Goal: Check status: Check status

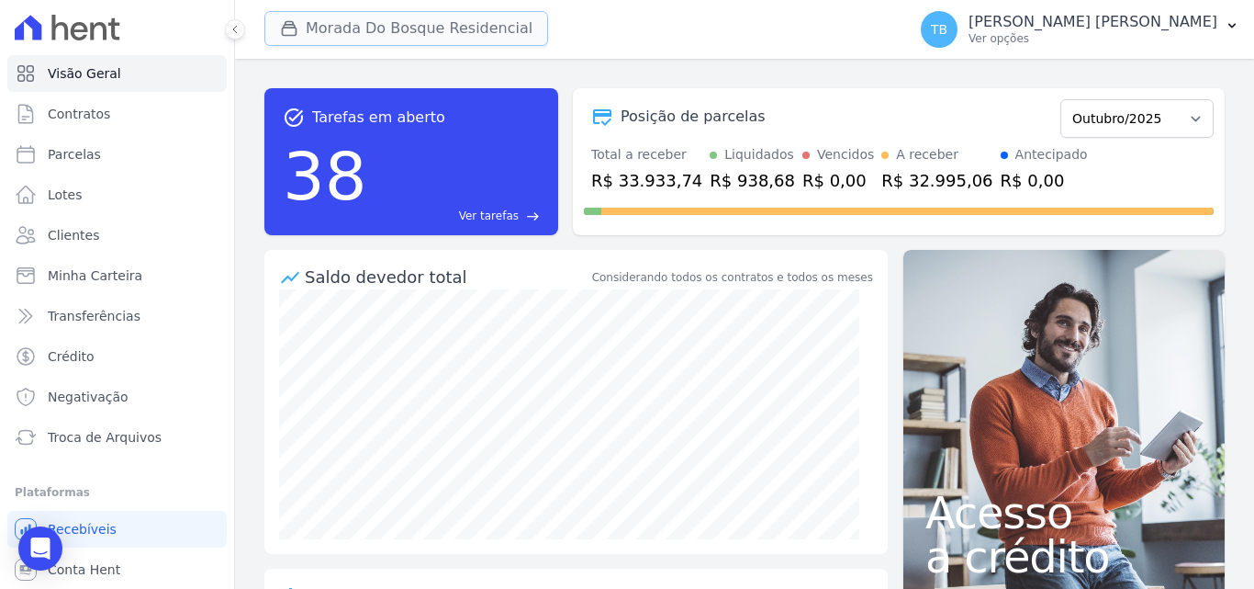
click at [371, 18] on button "Morada Do Bosque Residencial" at bounding box center [406, 28] width 284 height 35
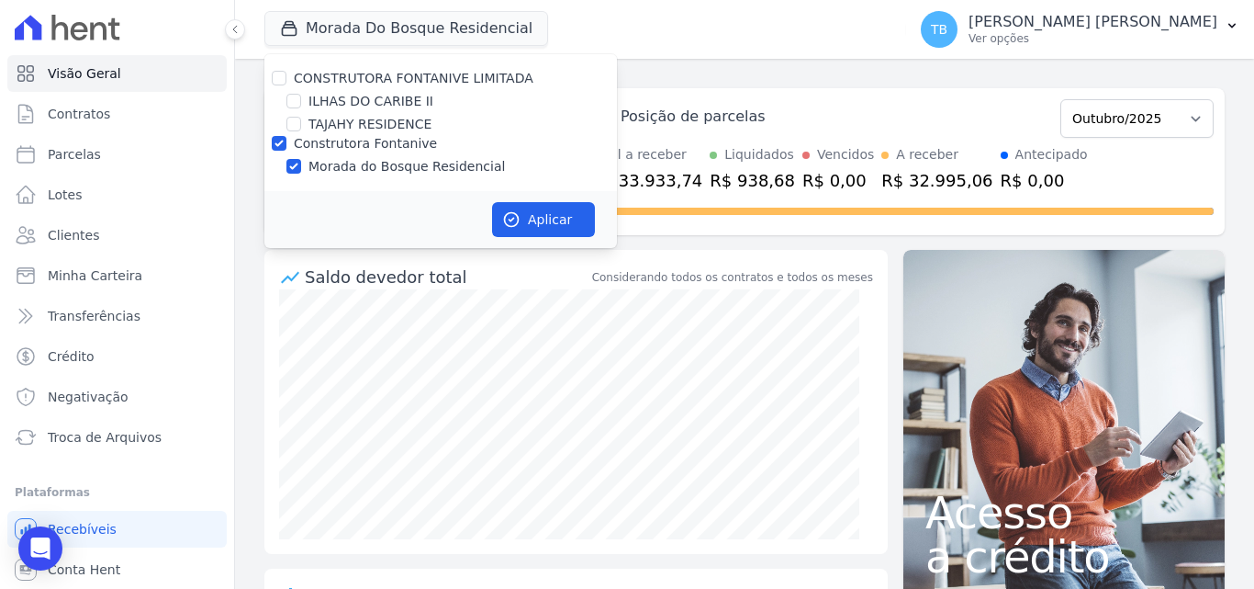
click at [327, 98] on label "ILHAS DO CARIBE II" at bounding box center [370, 101] width 125 height 19
click at [301, 98] on input "ILHAS DO CARIBE II" at bounding box center [293, 101] width 15 height 15
checkbox input "true"
click at [274, 142] on input "Construtora Fontanive" at bounding box center [279, 143] width 15 height 15
checkbox input "false"
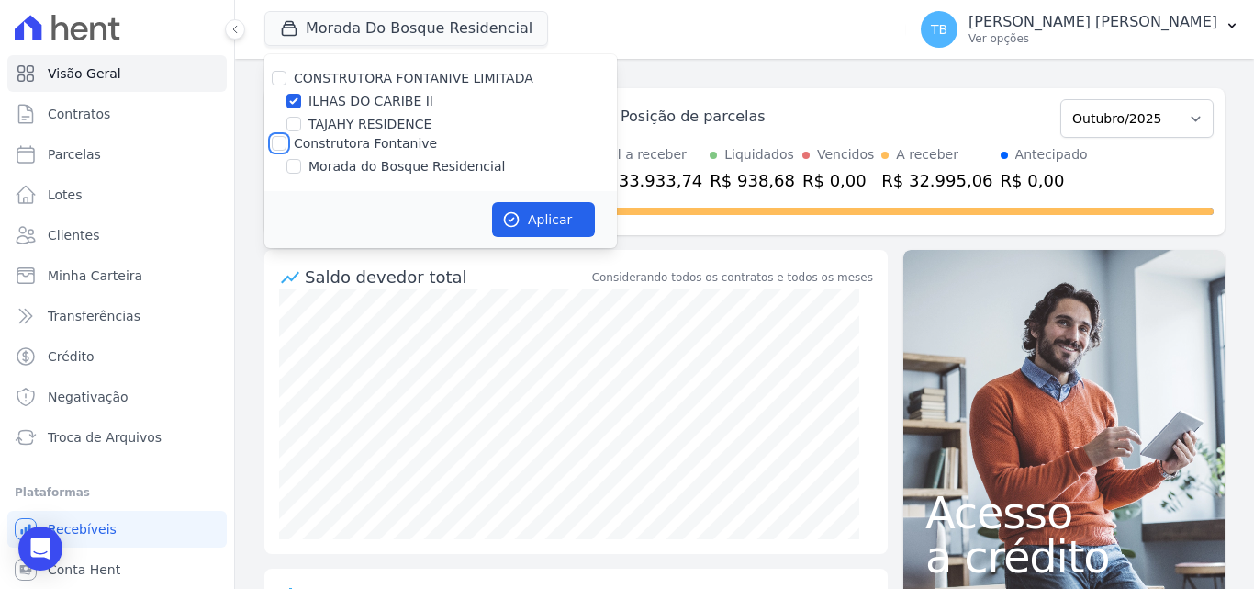
checkbox input "false"
click at [521, 207] on button "Aplicar" at bounding box center [543, 219] width 103 height 35
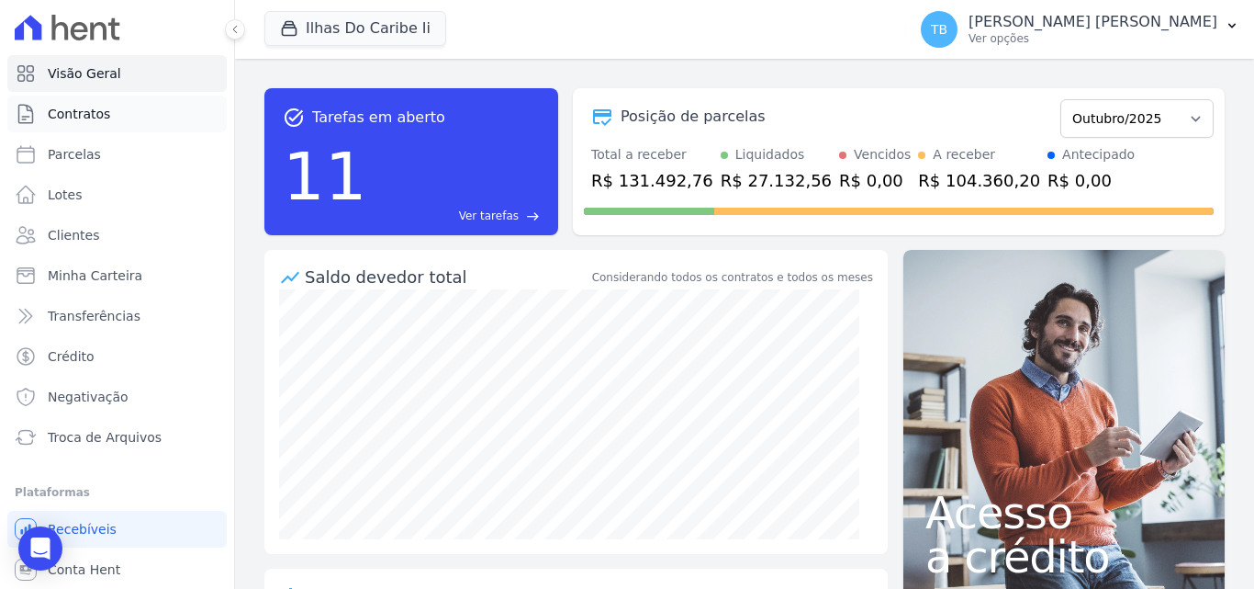
click at [84, 114] on span "Contratos" at bounding box center [79, 114] width 62 height 18
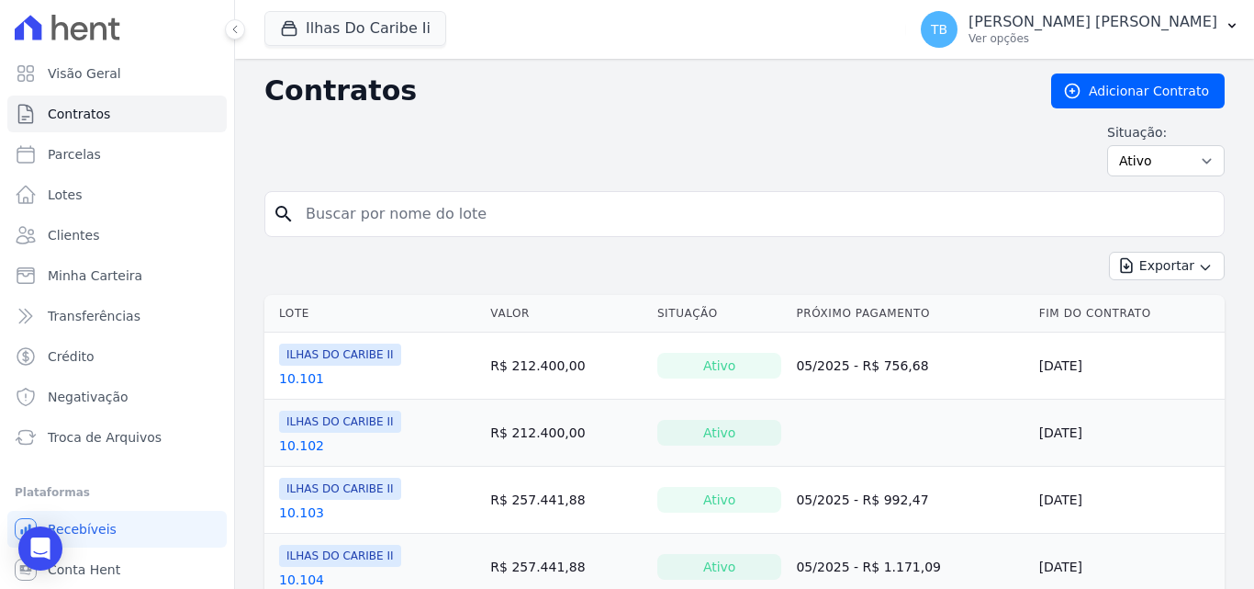
click at [424, 205] on input "search" at bounding box center [756, 214] width 922 height 37
type input "10.103"
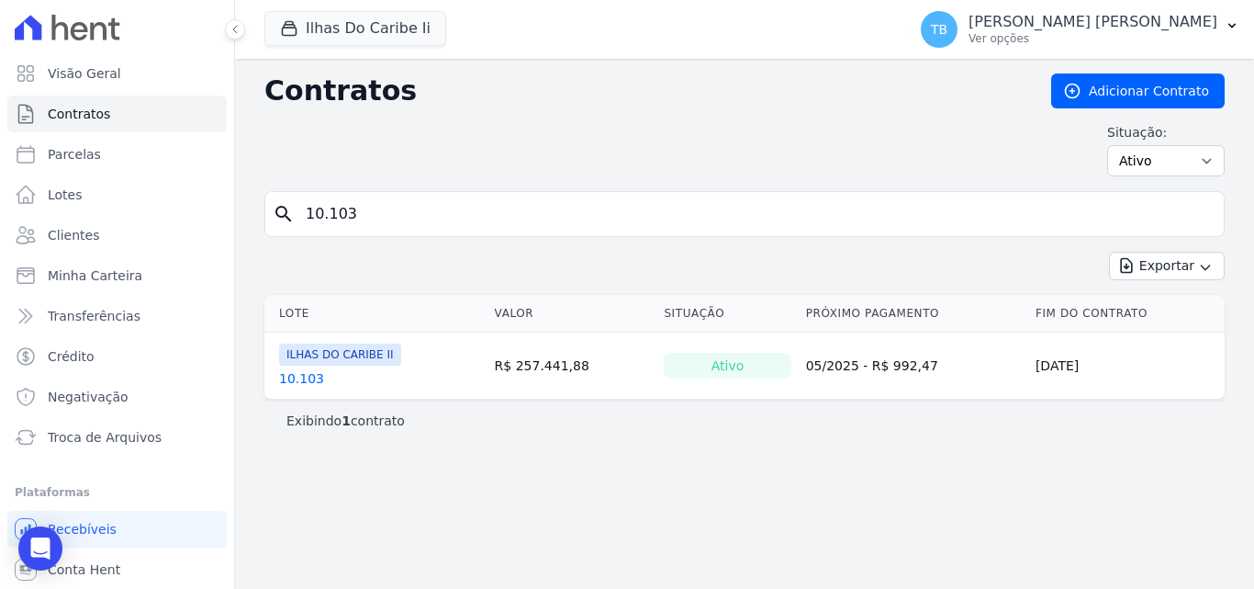
click at [302, 378] on link "10.103" at bounding box center [301, 378] width 45 height 18
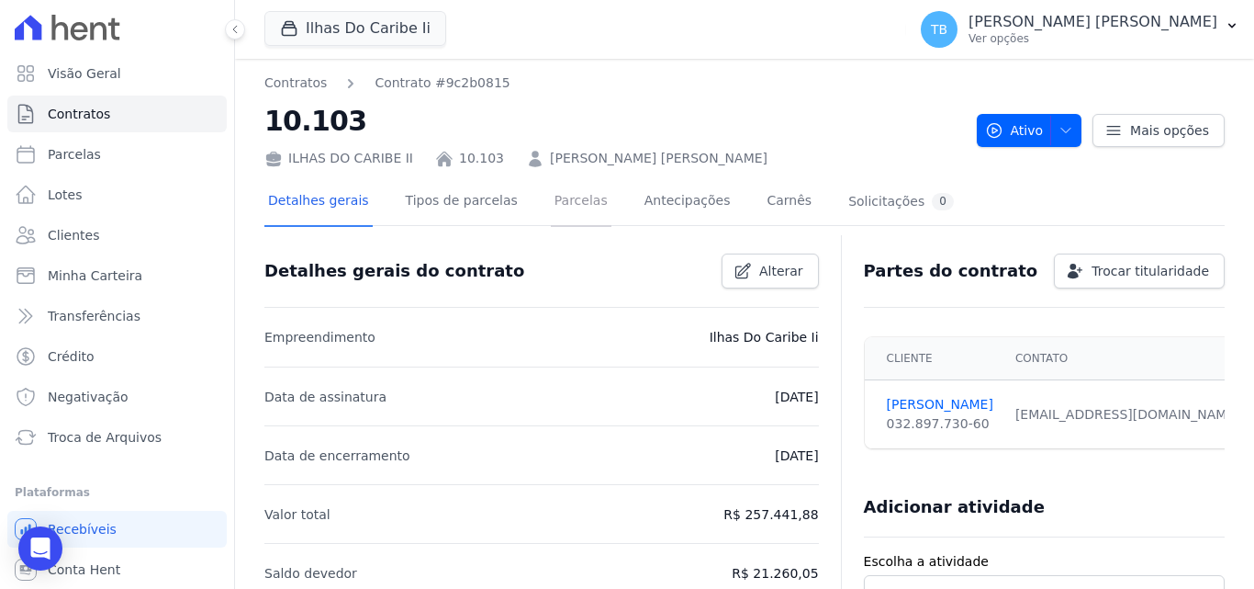
click at [578, 203] on link "Parcelas" at bounding box center [581, 202] width 61 height 49
click at [554, 204] on link "Parcelas" at bounding box center [581, 202] width 61 height 49
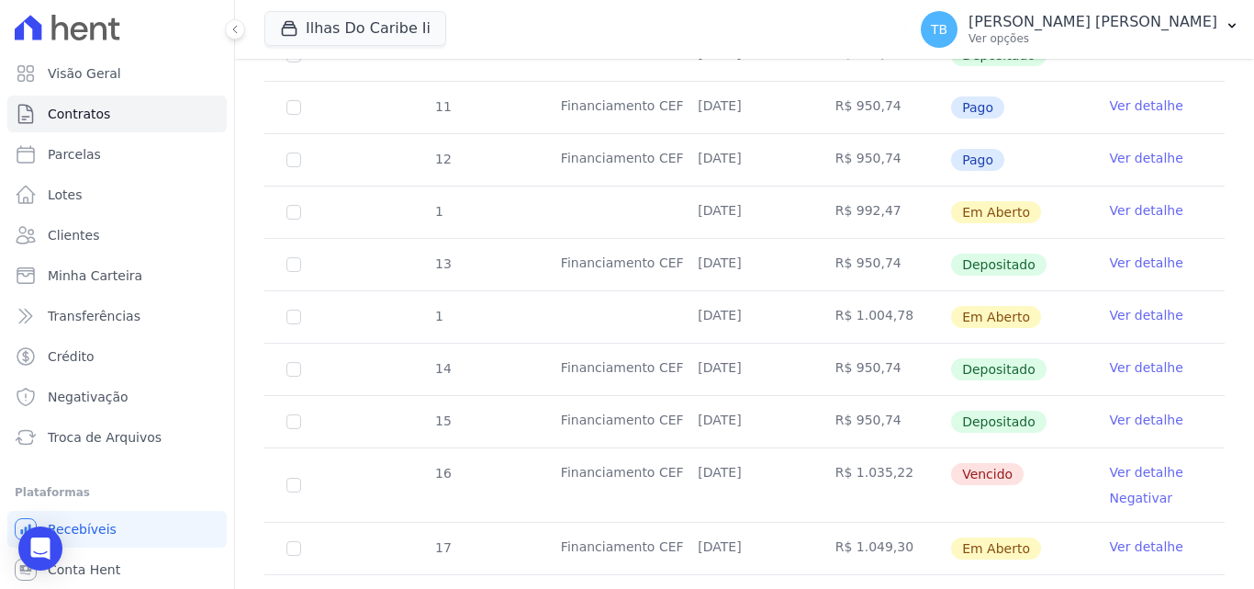
scroll to position [894, 0]
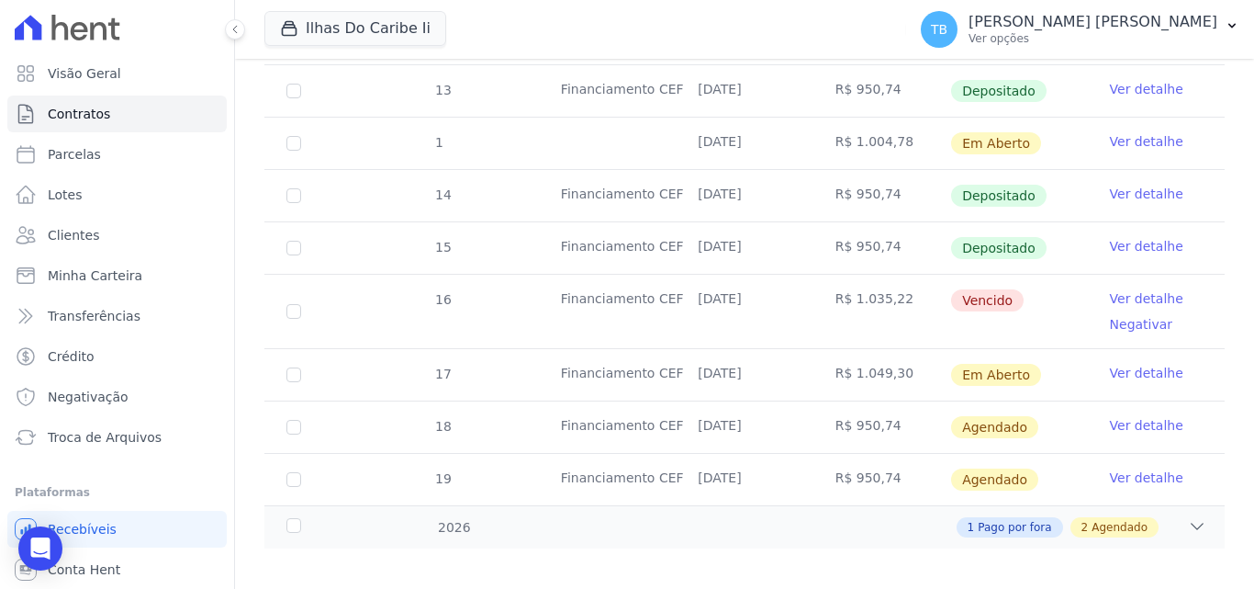
click at [1110, 237] on link "Ver detalhe" at bounding box center [1146, 246] width 73 height 18
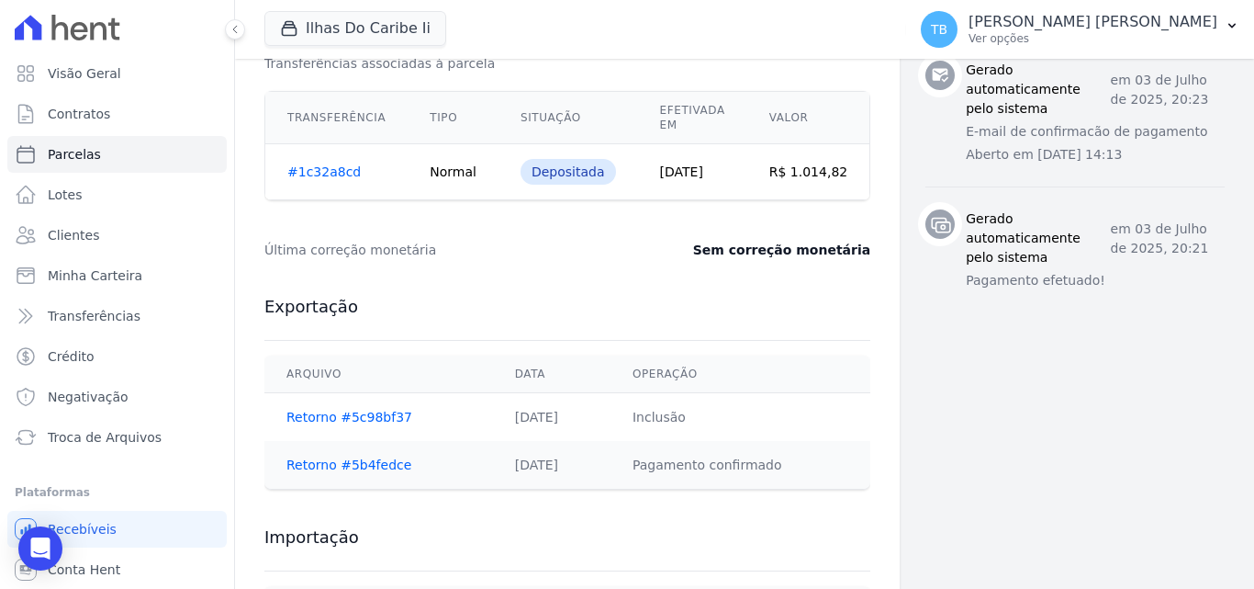
scroll to position [643, 0]
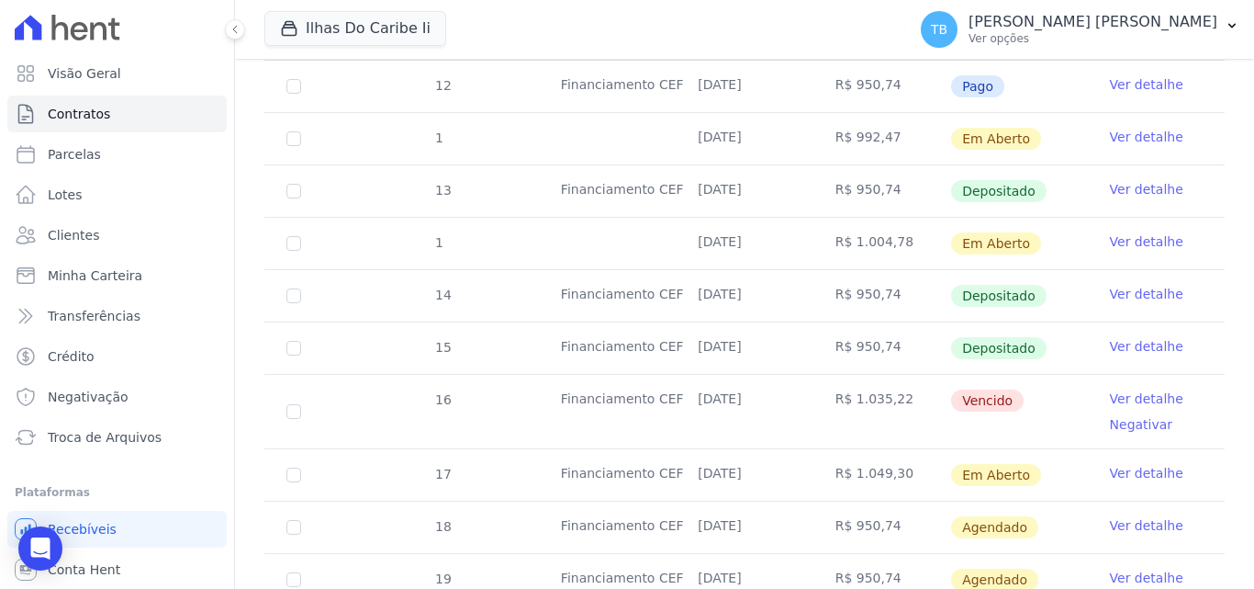
scroll to position [826, 0]
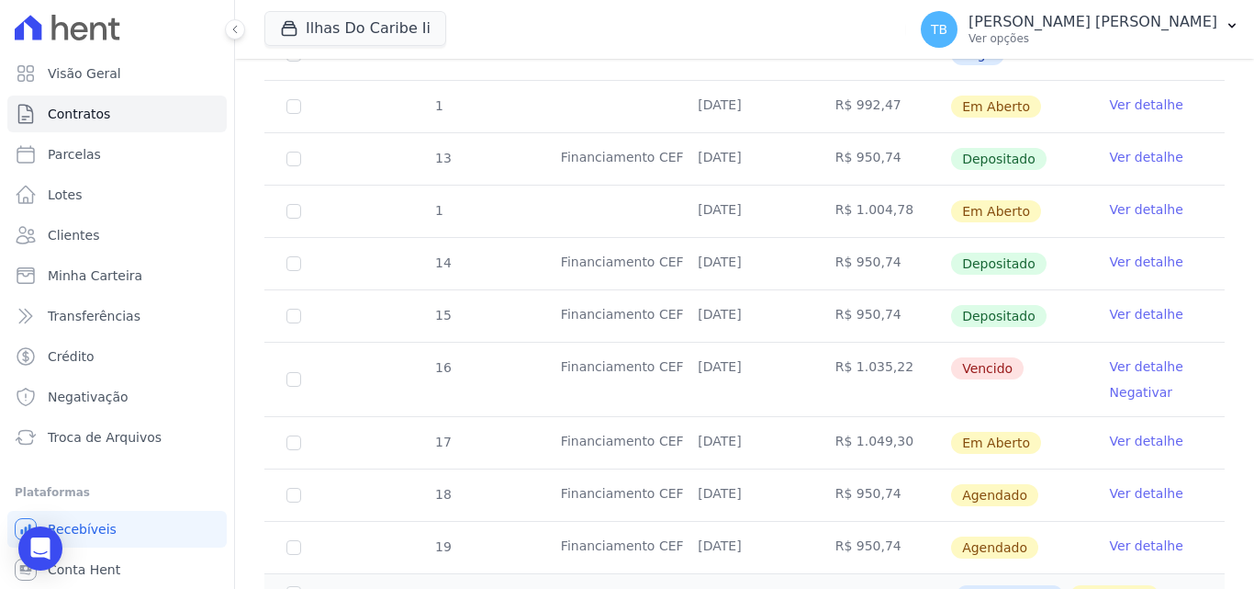
click at [1118, 357] on link "Ver detalhe" at bounding box center [1146, 366] width 73 height 18
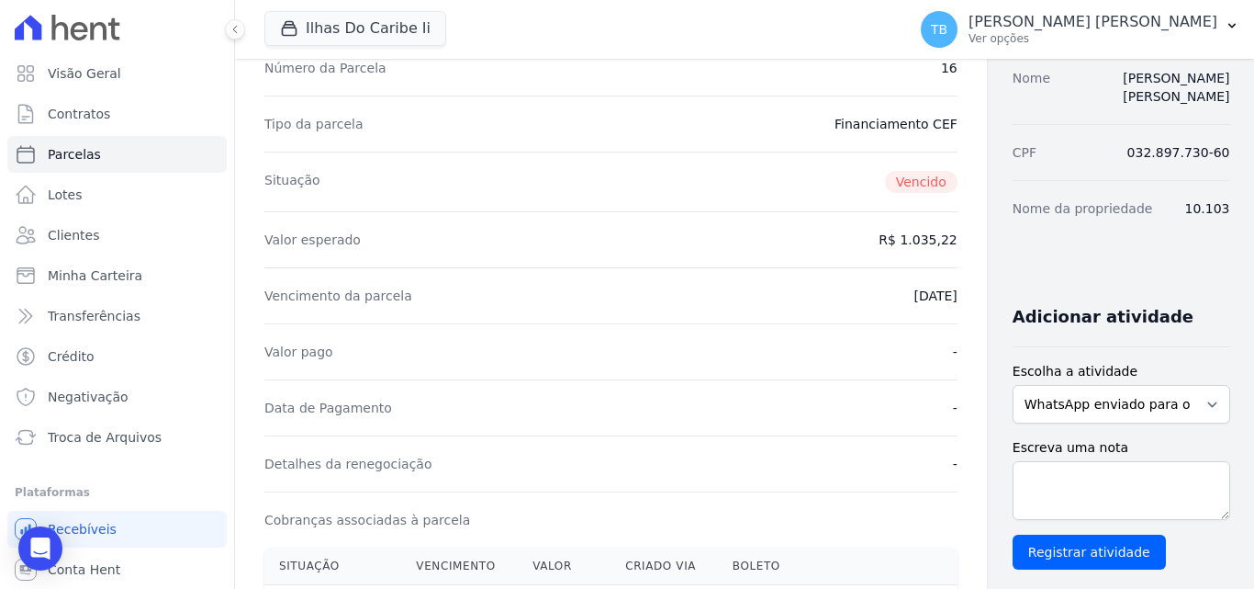
scroll to position [459, 0]
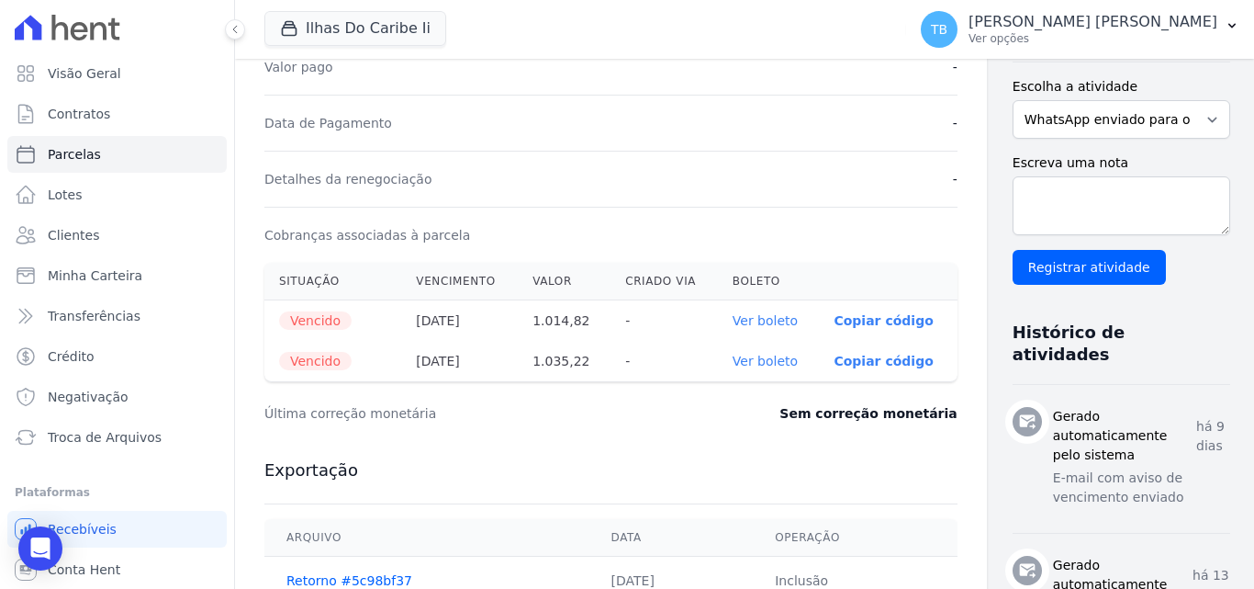
click at [733, 359] on link "Ver boleto" at bounding box center [765, 360] width 65 height 15
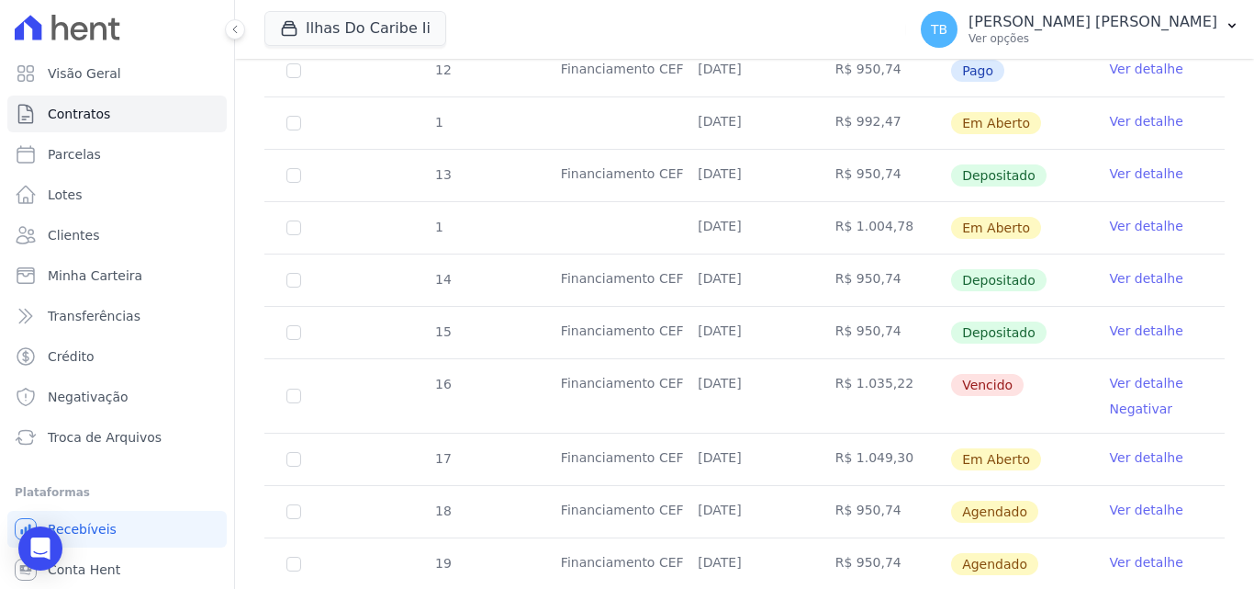
scroll to position [826, 0]
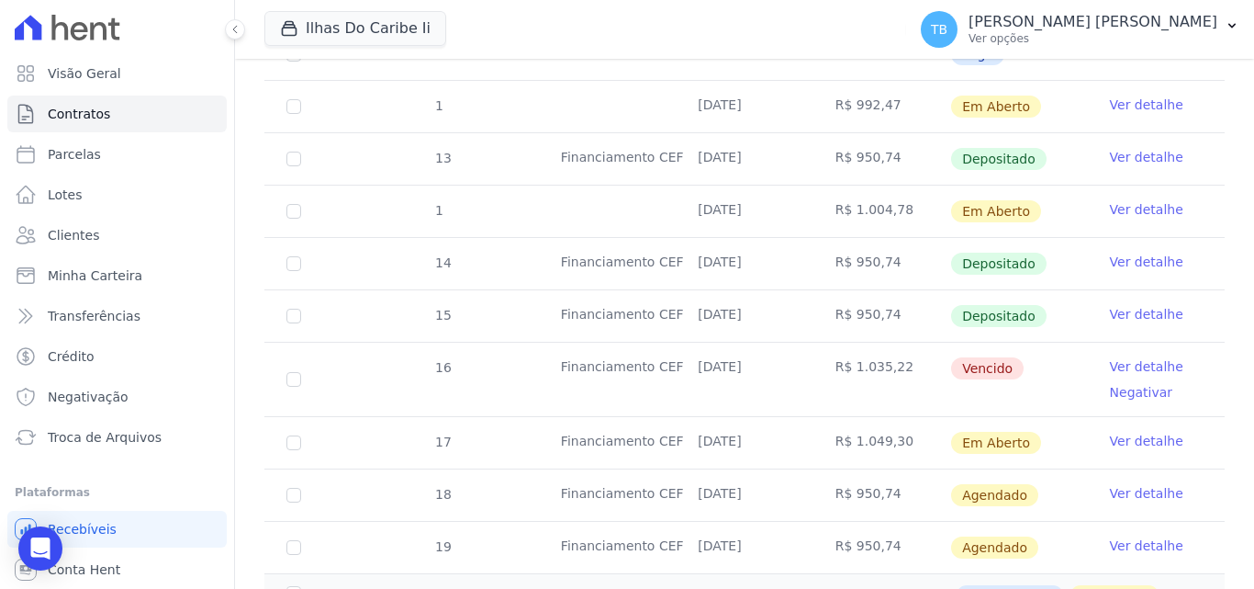
click at [1145, 432] on link "Ver detalhe" at bounding box center [1146, 441] width 73 height 18
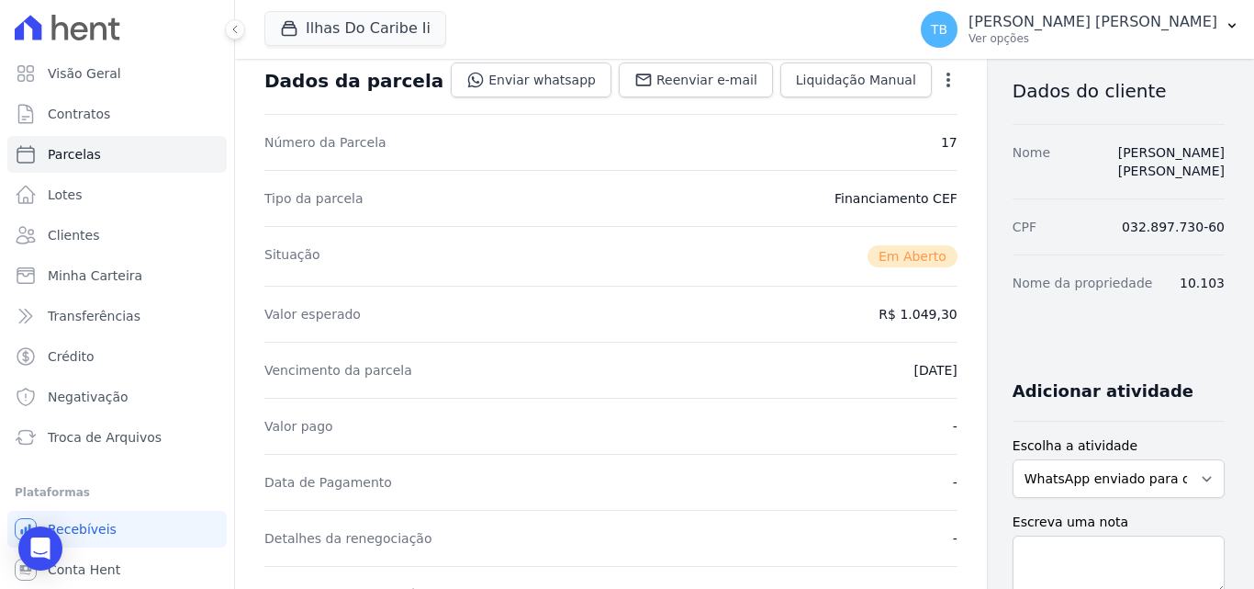
scroll to position [367, 0]
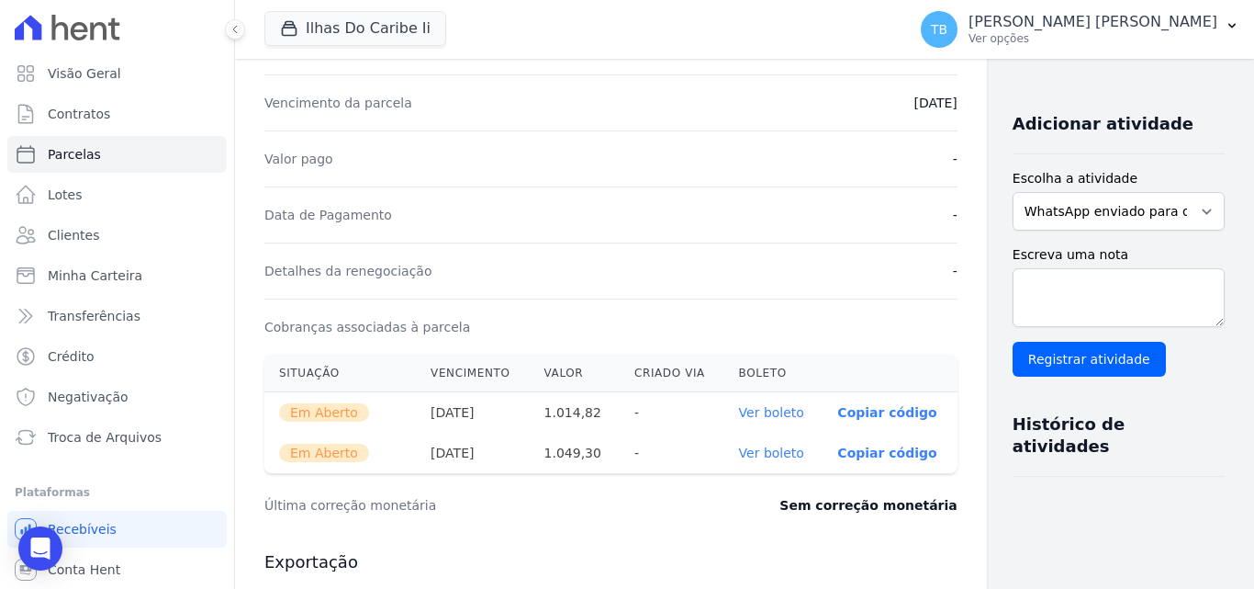
click at [747, 451] on link "Ver boleto" at bounding box center [771, 452] width 65 height 15
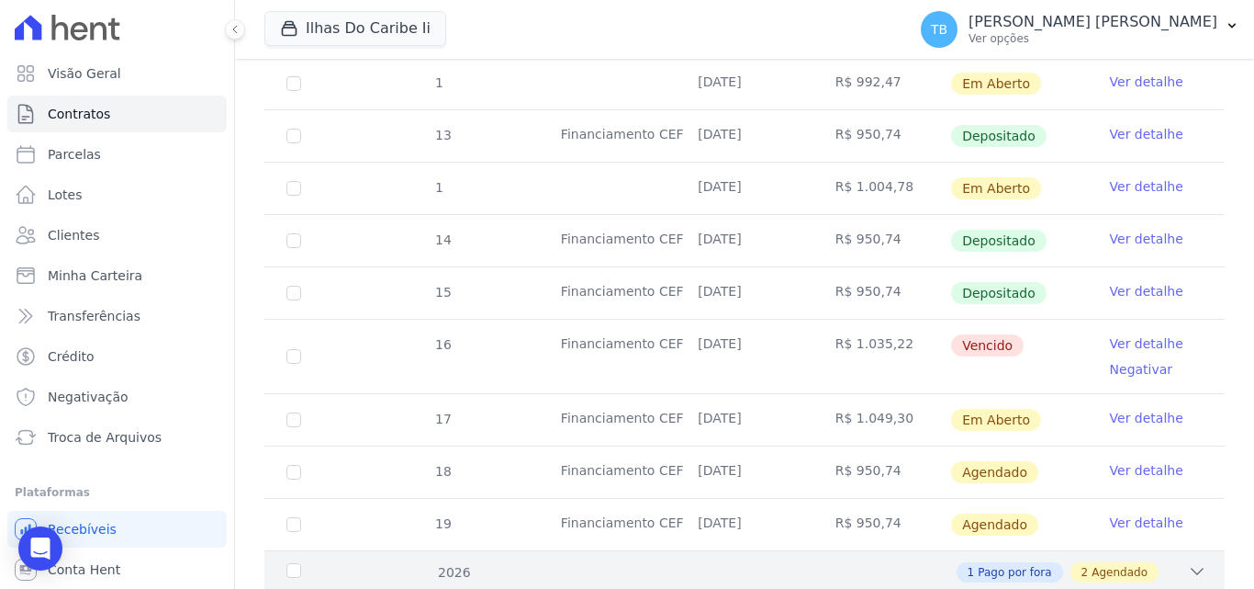
scroll to position [894, 0]
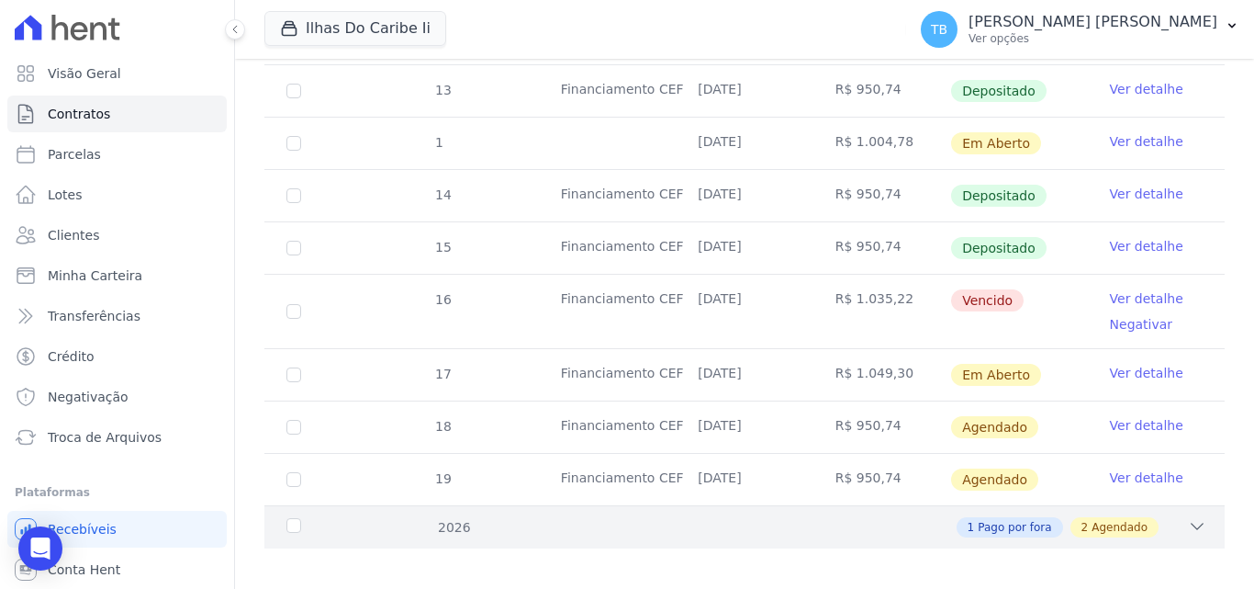
click at [1188, 517] on icon at bounding box center [1197, 526] width 18 height 18
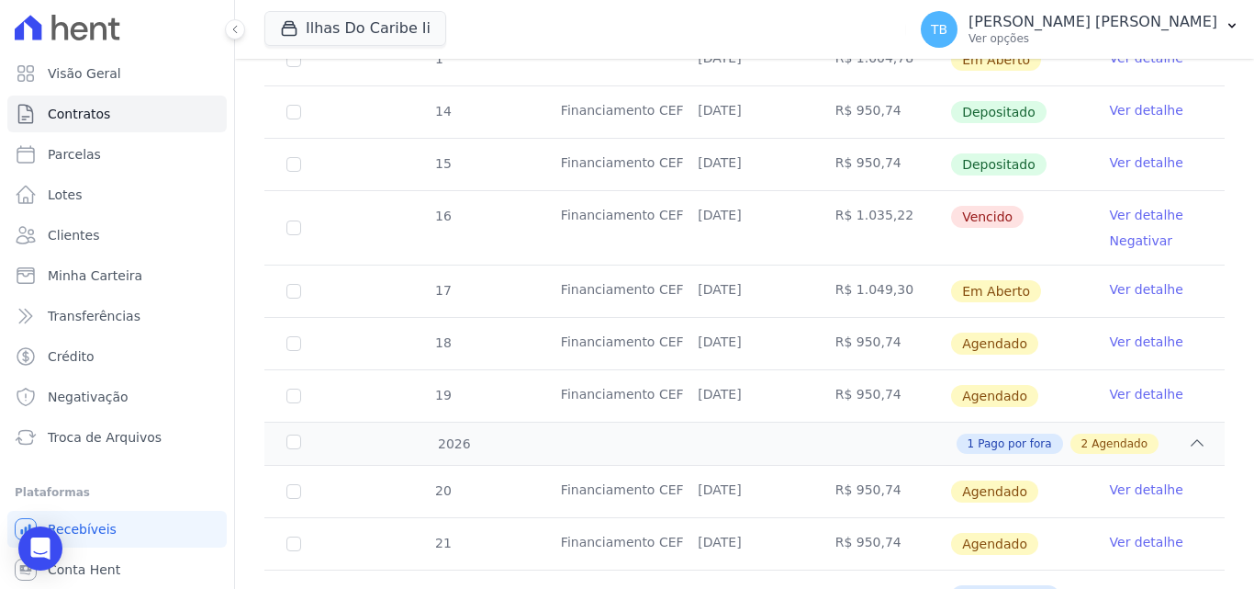
scroll to position [1051, 0]
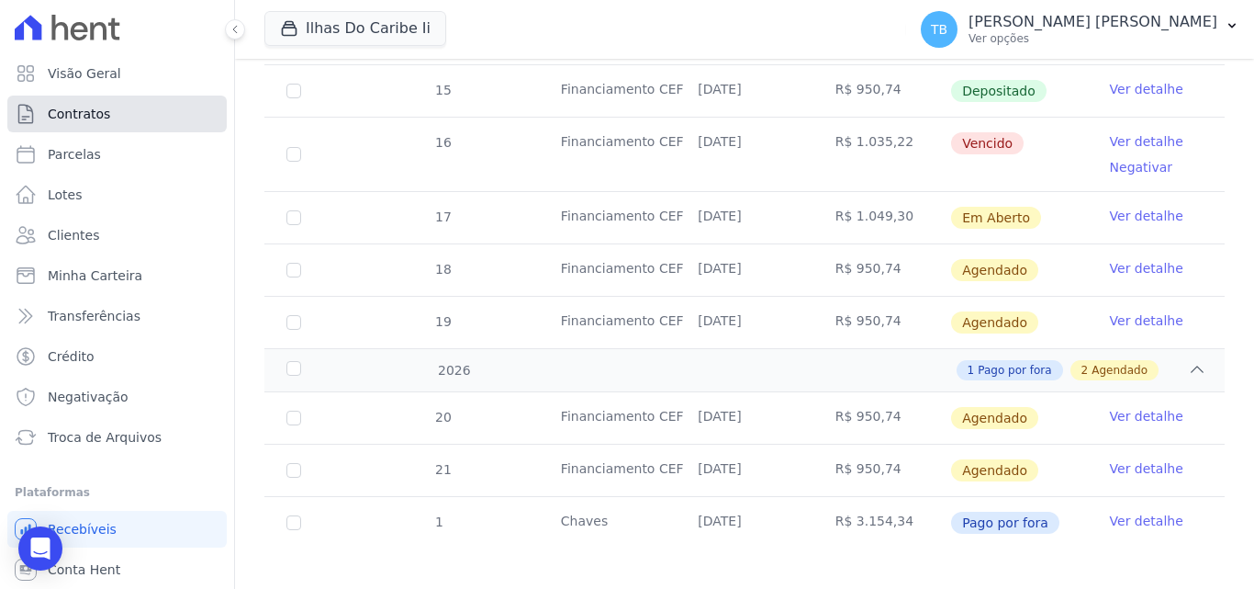
click at [107, 107] on link "Contratos" at bounding box center [116, 113] width 219 height 37
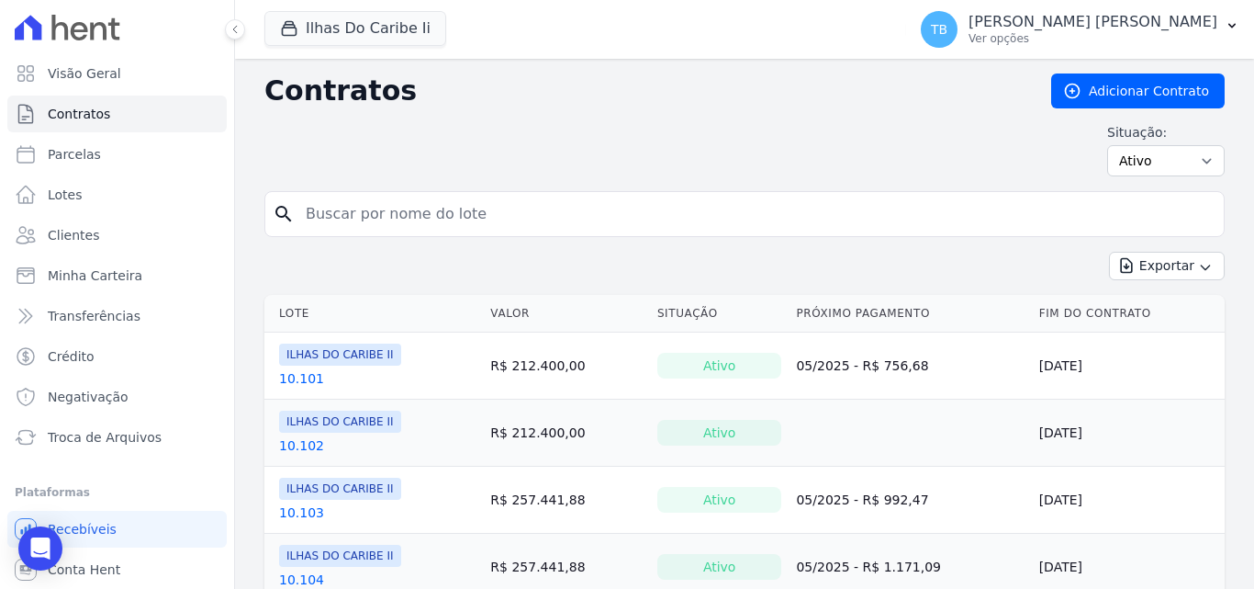
click at [377, 216] on input "search" at bounding box center [756, 214] width 922 height 37
click at [351, 221] on input "search" at bounding box center [756, 214] width 922 height 37
type input "4.304"
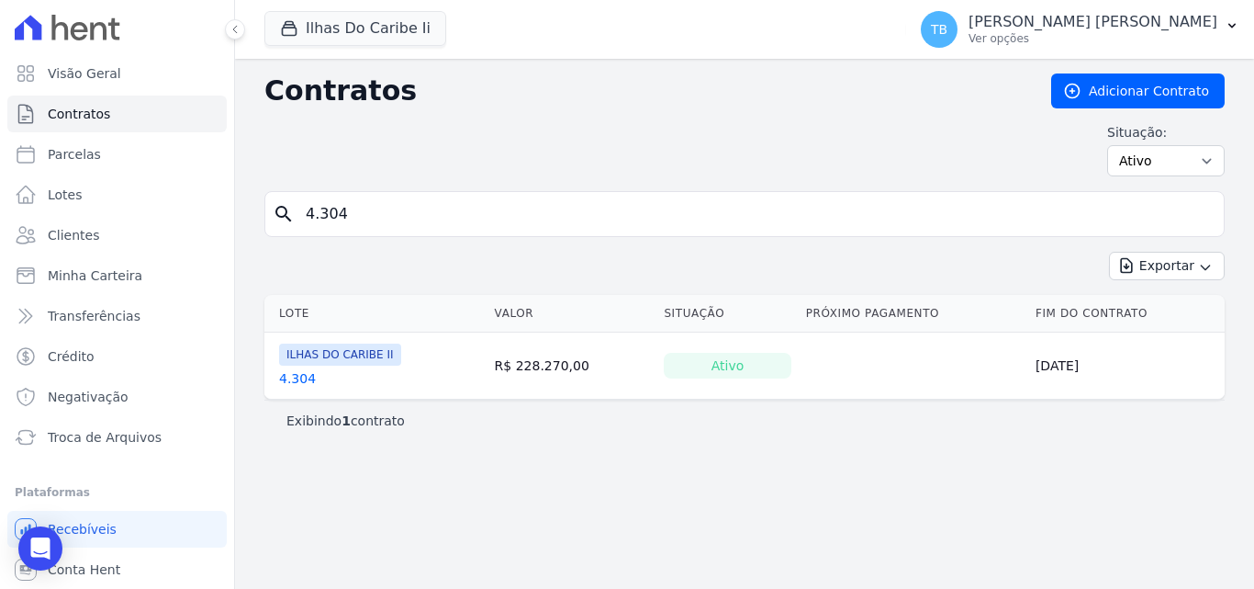
click at [284, 382] on link "4.304" at bounding box center [297, 378] width 37 height 18
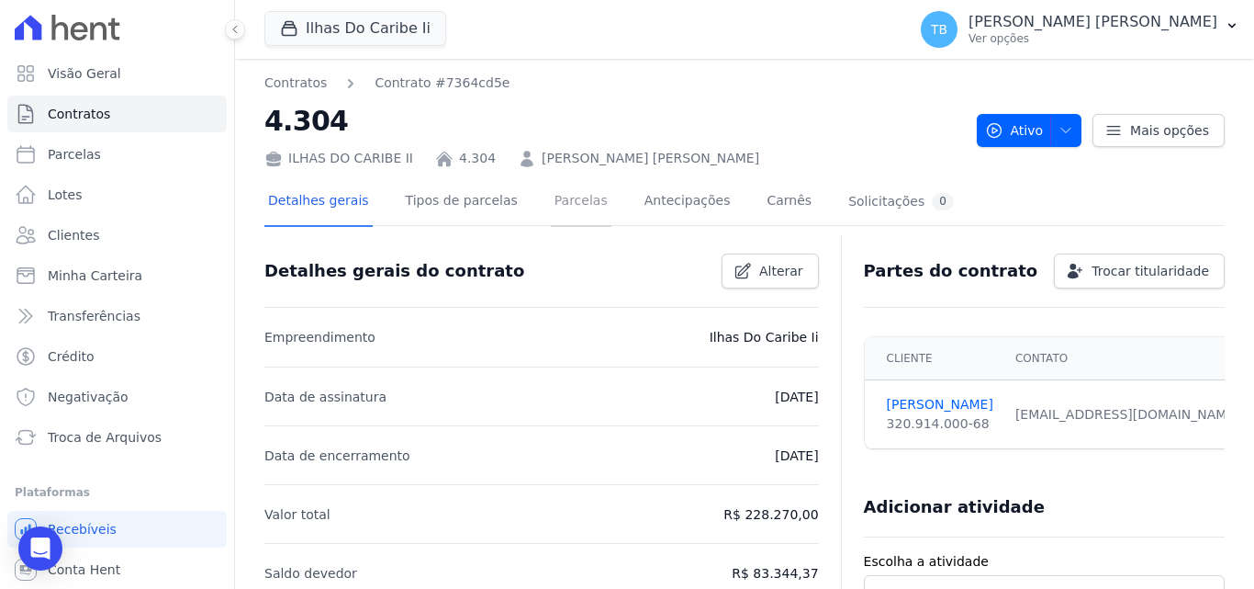
click at [555, 196] on link "Parcelas" at bounding box center [581, 202] width 61 height 49
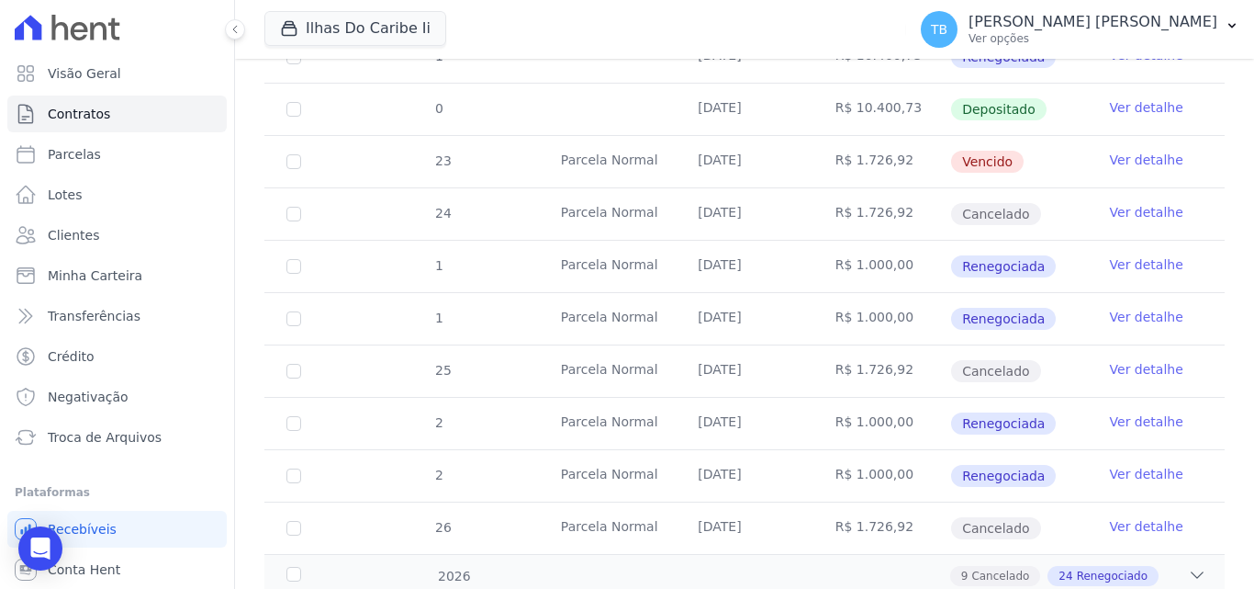
scroll to position [741, 0]
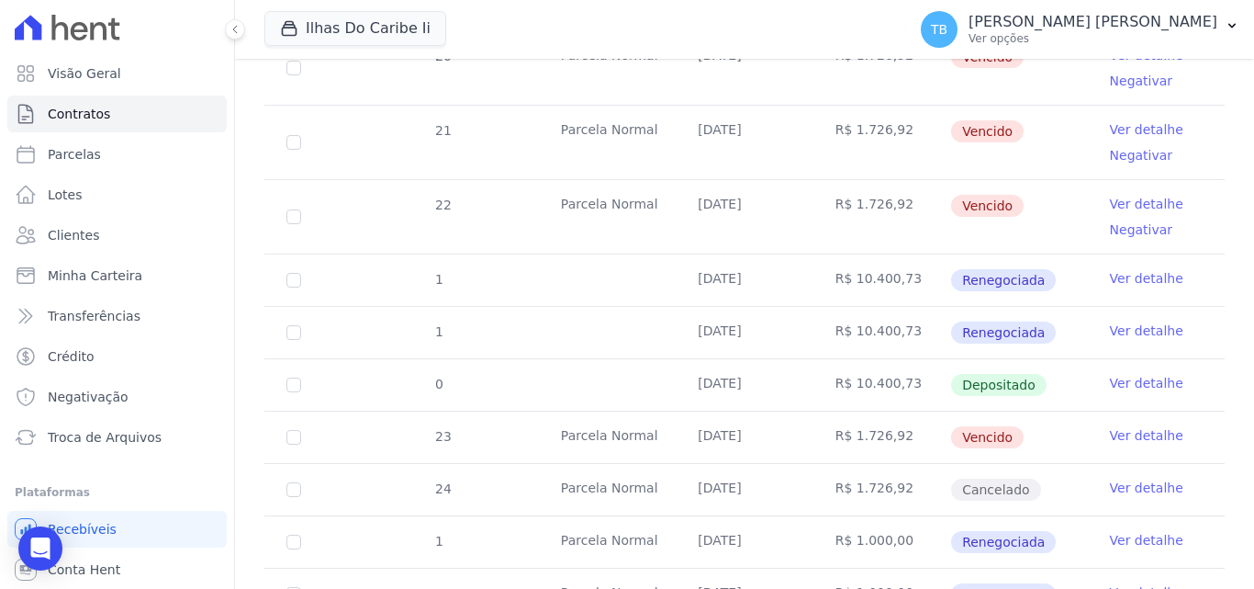
click at [1128, 374] on link "Ver detalhe" at bounding box center [1146, 383] width 73 height 18
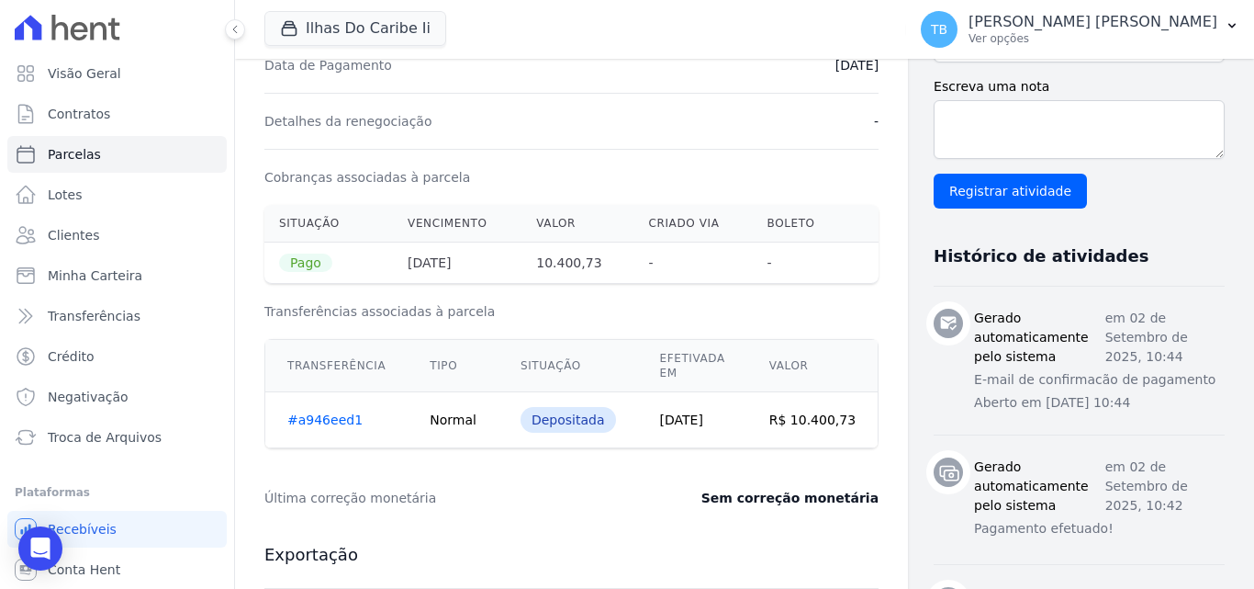
scroll to position [643, 0]
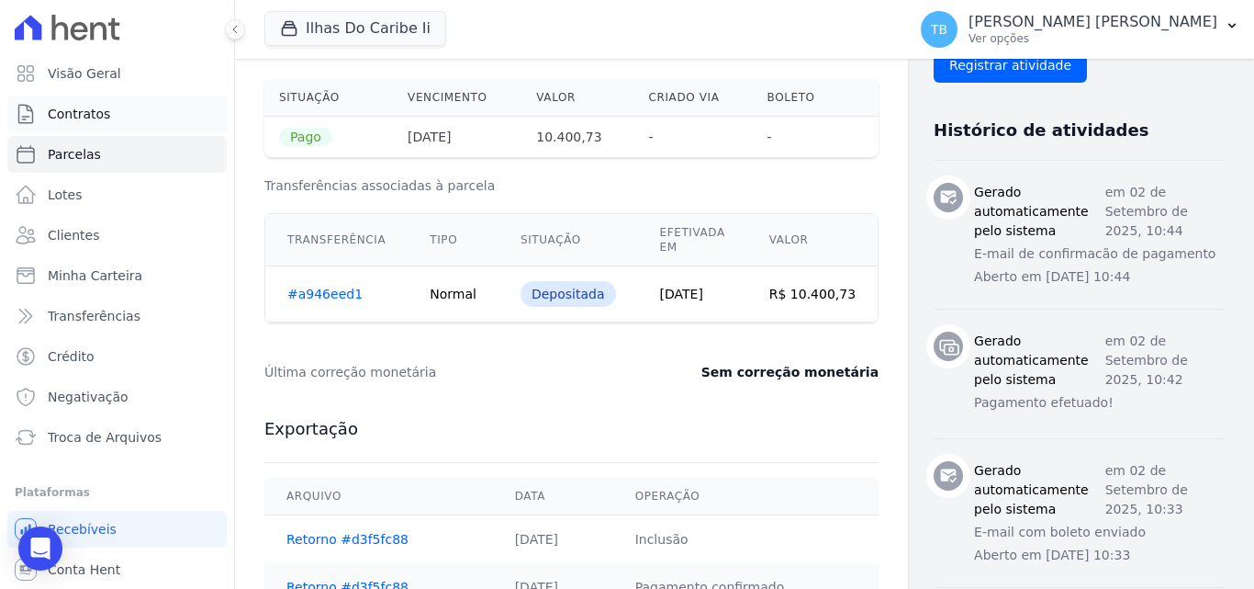
click at [95, 111] on span "Contratos" at bounding box center [79, 114] width 62 height 18
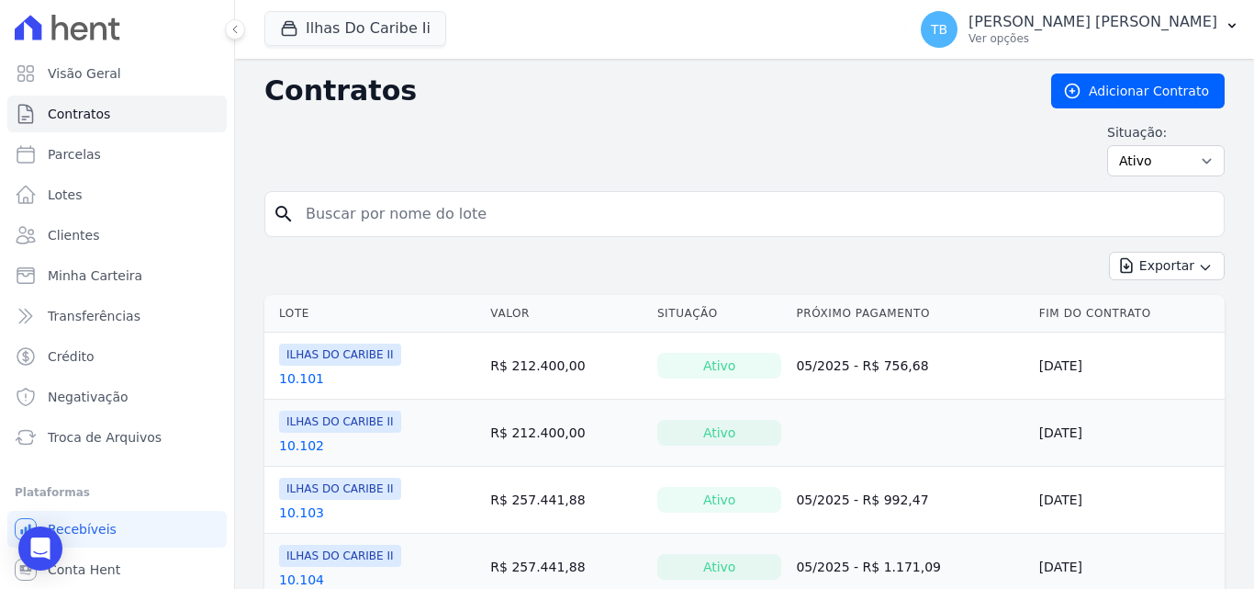
click at [369, 212] on input "search" at bounding box center [756, 214] width 922 height 37
type input "10.101"
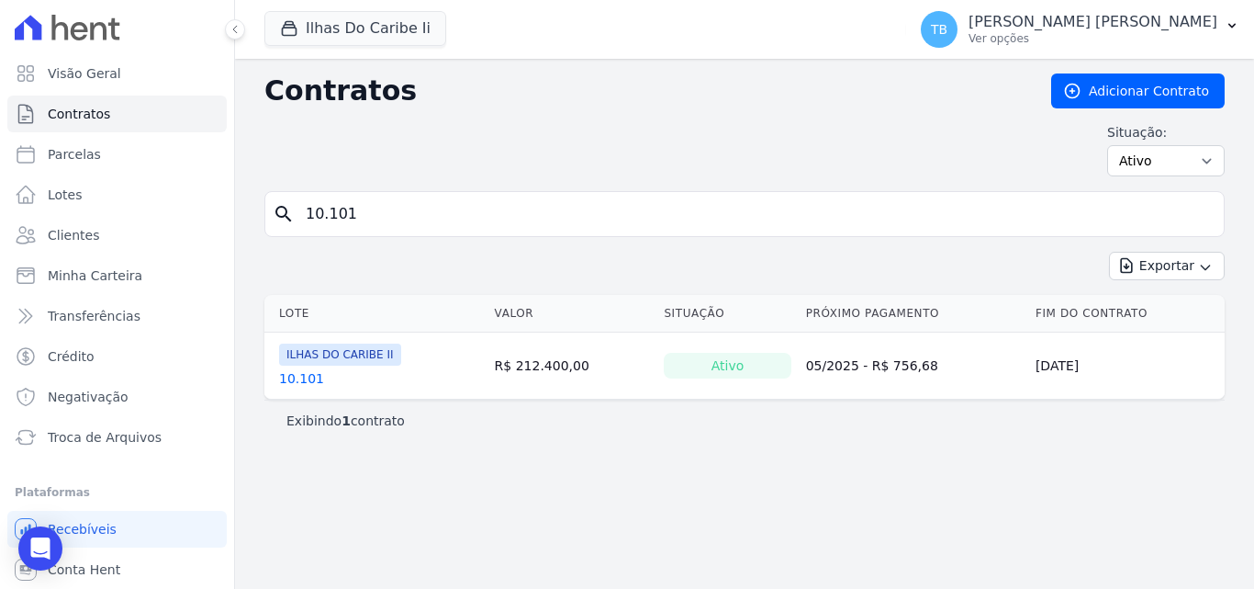
click at [293, 372] on link "10.101" at bounding box center [301, 378] width 45 height 18
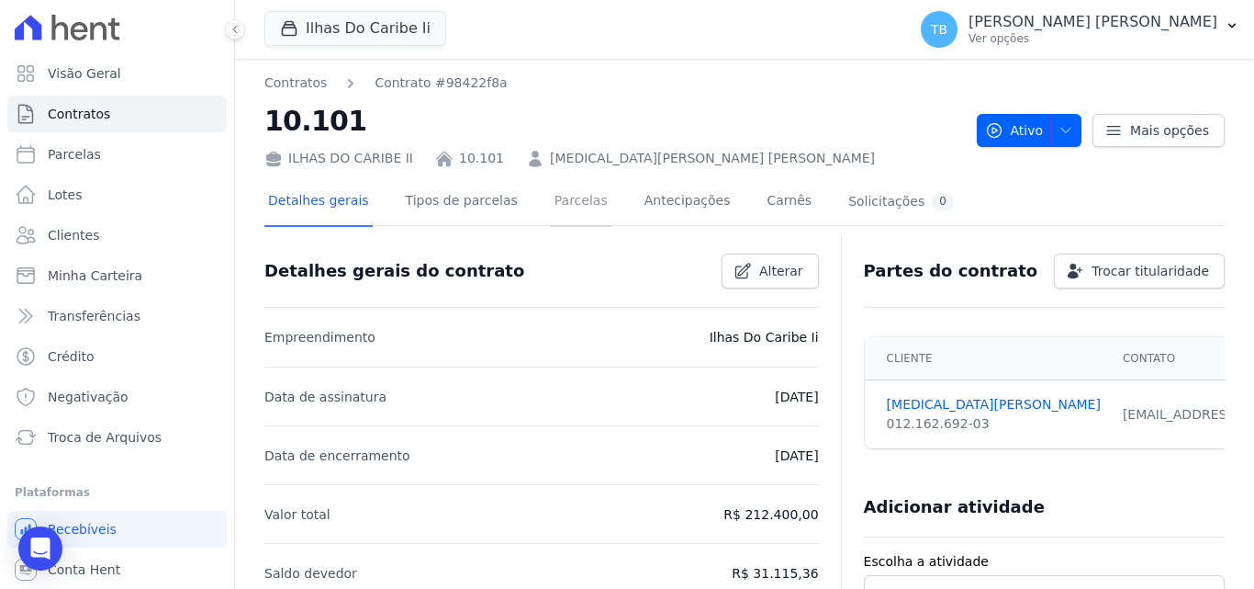
click at [572, 200] on link "Parcelas" at bounding box center [581, 202] width 61 height 49
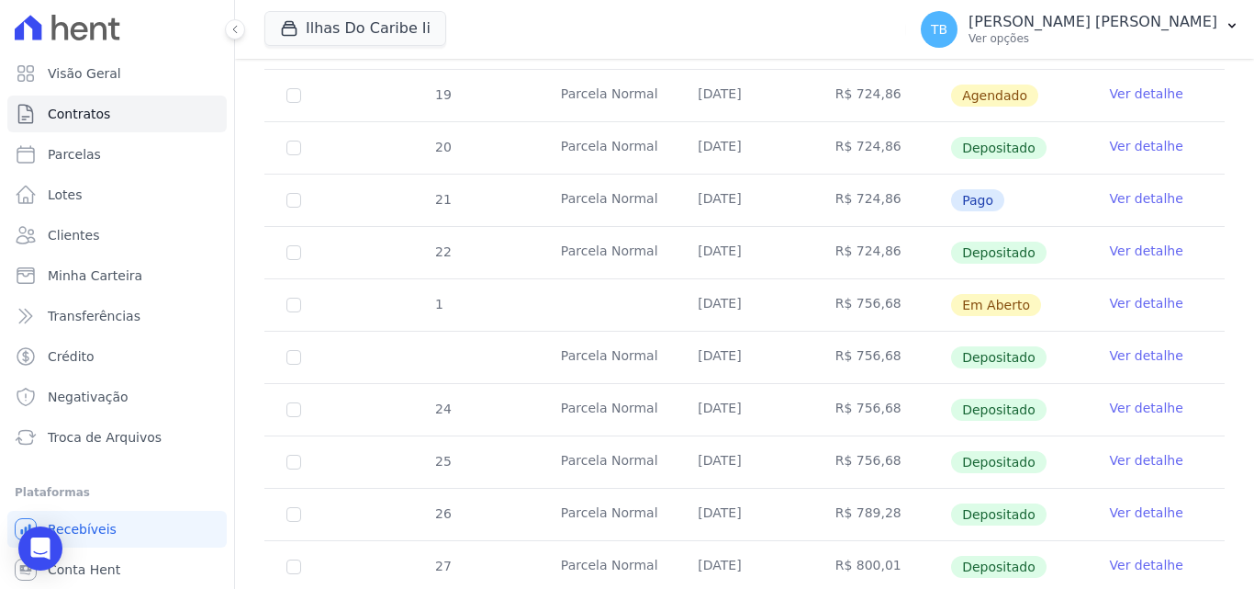
scroll to position [663, 0]
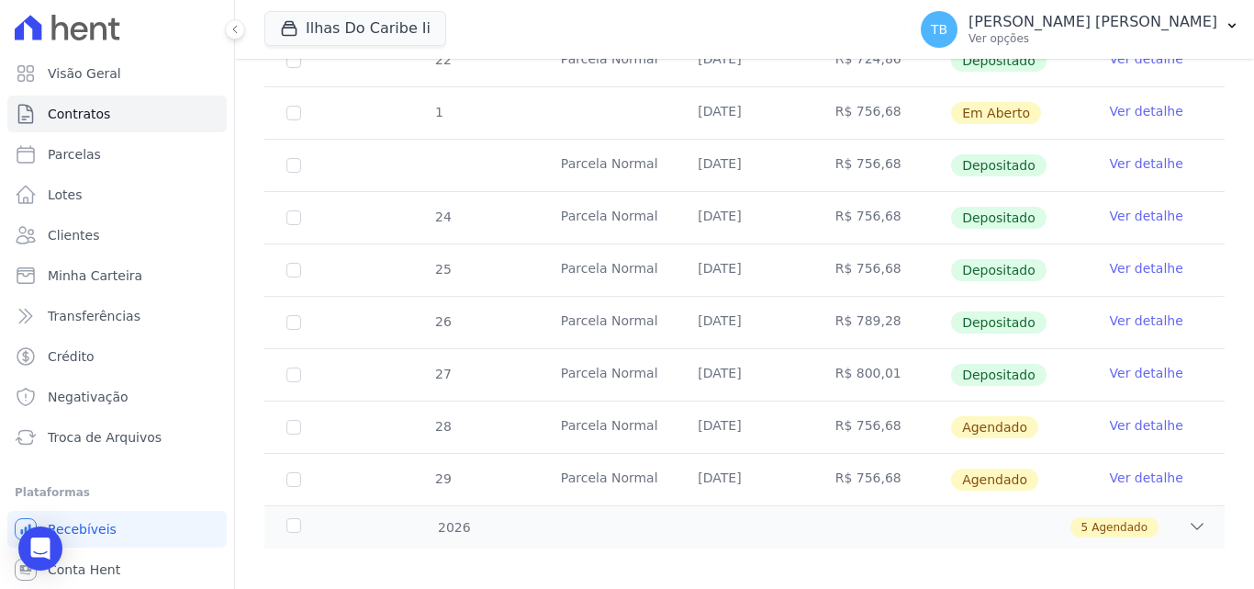
click at [1140, 311] on link "Ver detalhe" at bounding box center [1146, 320] width 73 height 18
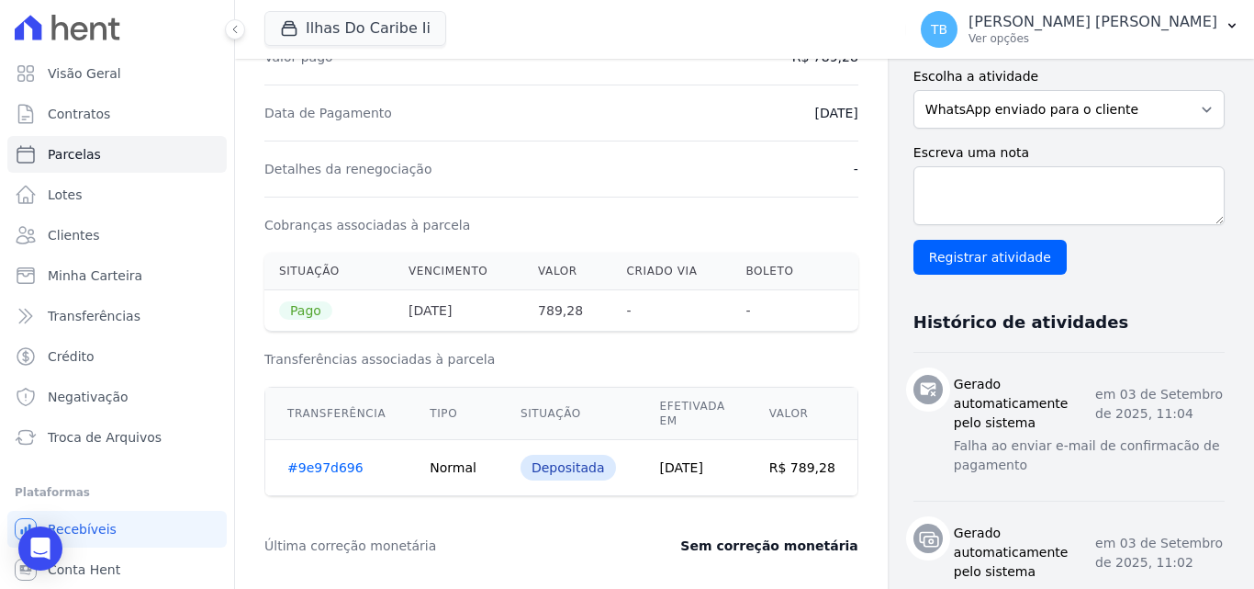
scroll to position [459, 0]
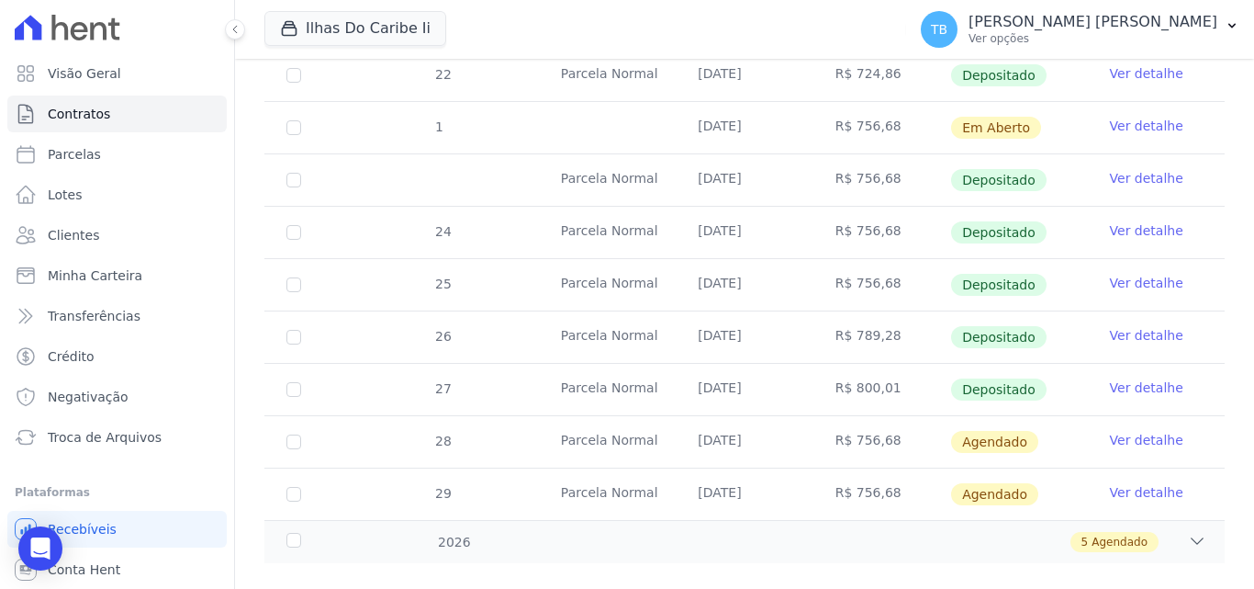
scroll to position [663, 0]
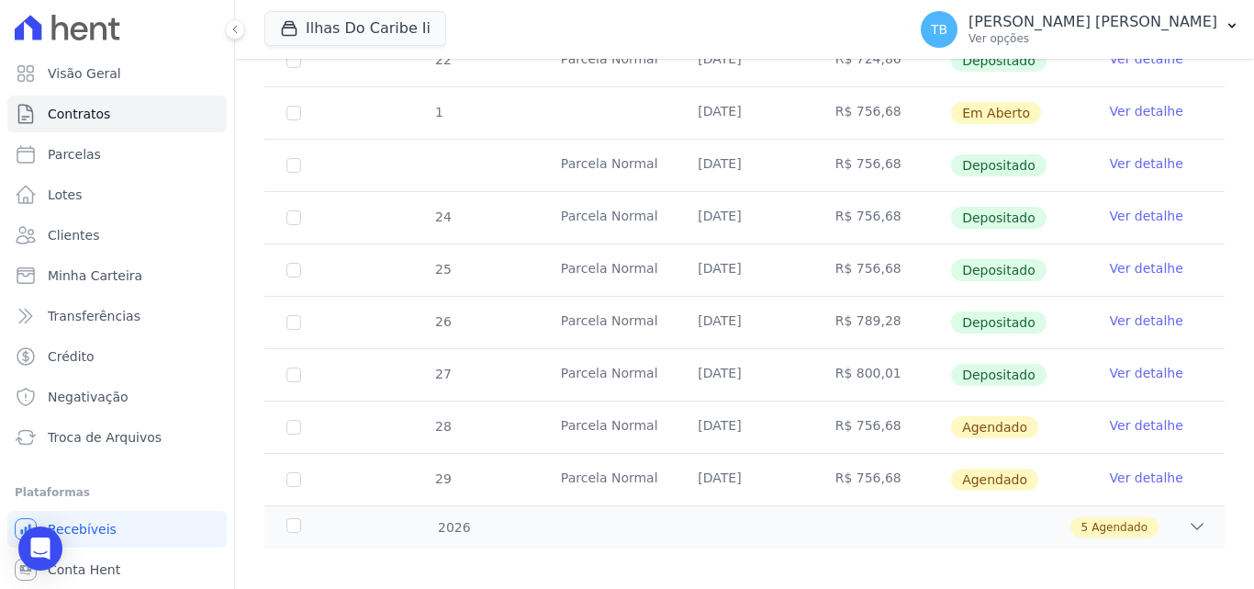
click at [1136, 364] on link "Ver detalhe" at bounding box center [1146, 373] width 73 height 18
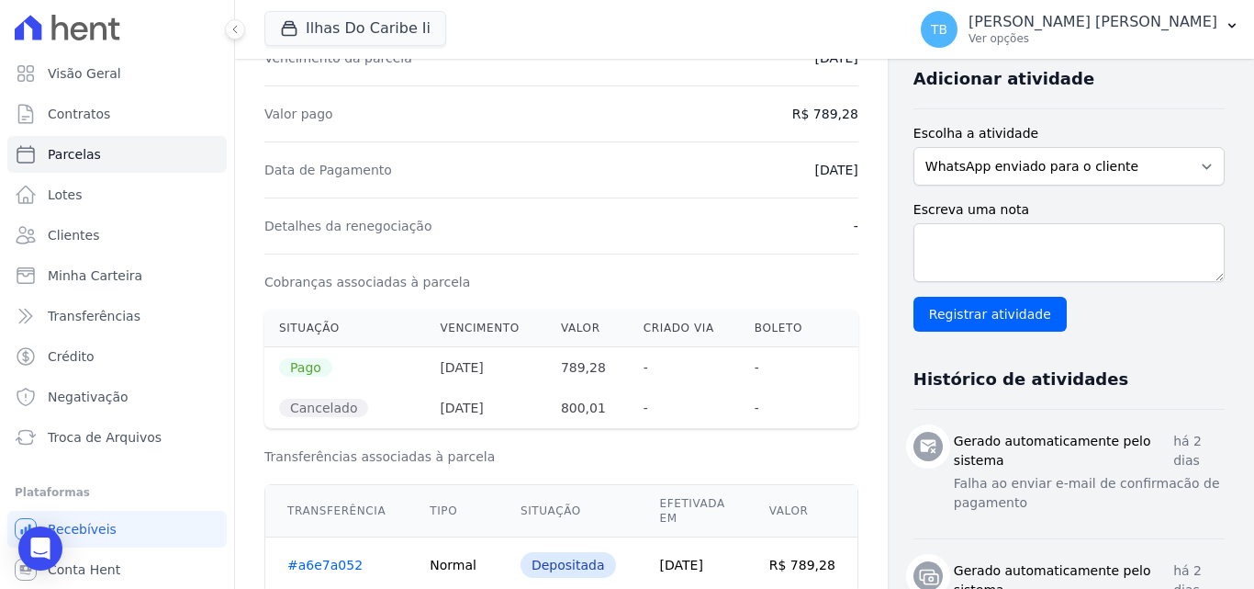
scroll to position [533, 0]
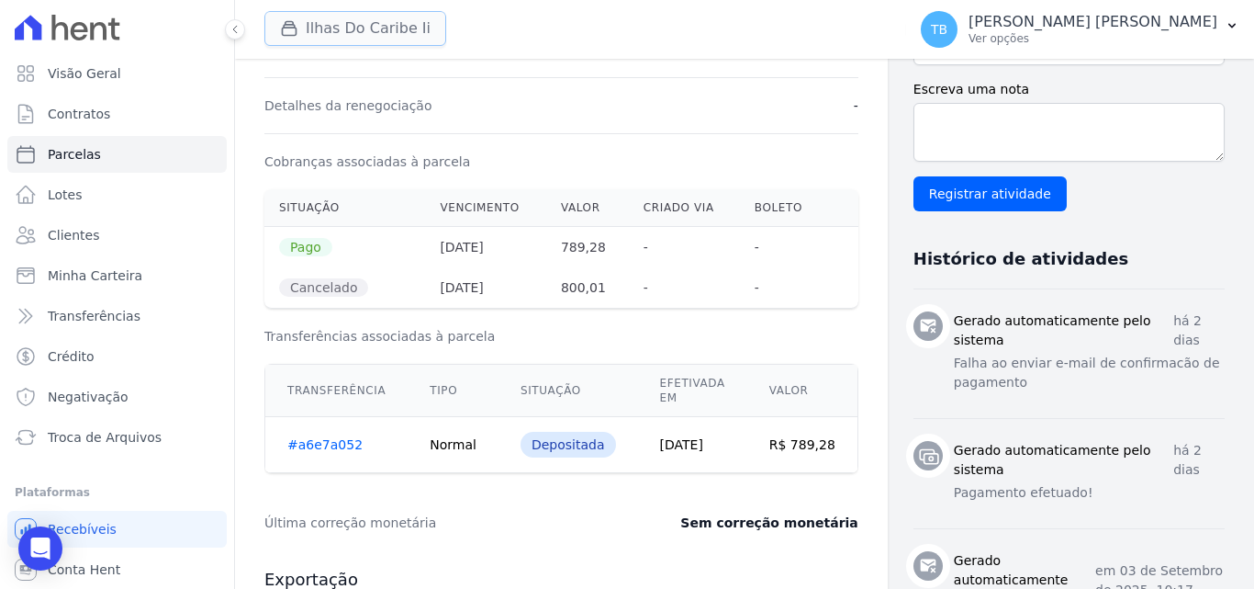
click at [325, 17] on button "Ilhas Do Caribe Ii" at bounding box center [355, 28] width 182 height 35
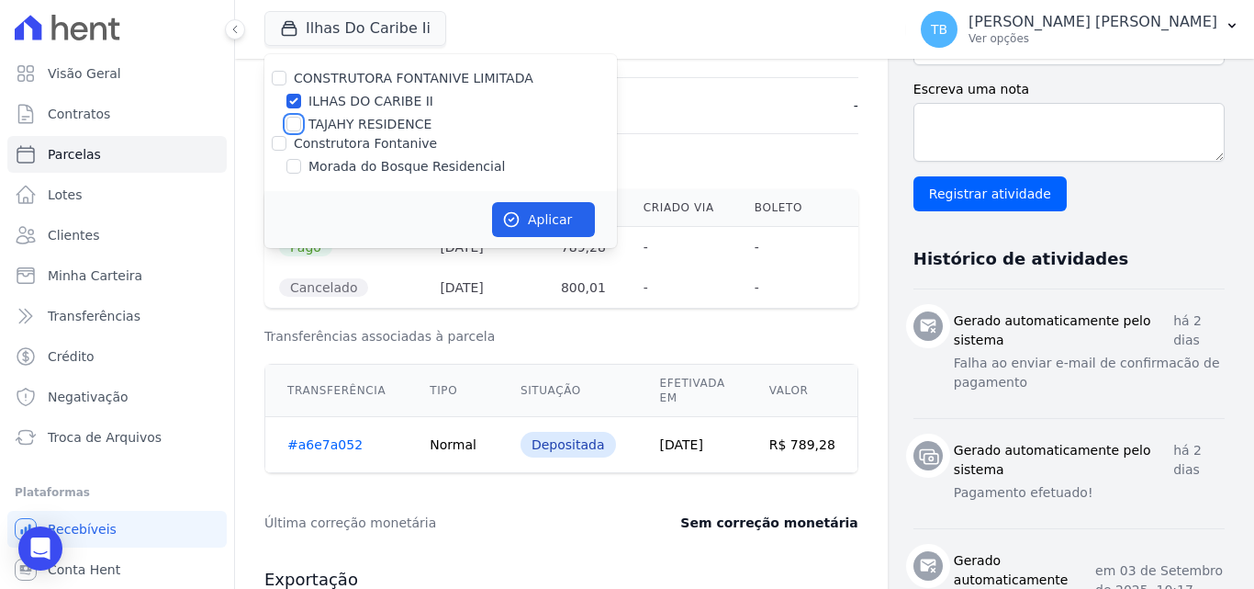
click at [295, 124] on input "TAJAHY RESIDENCE" at bounding box center [293, 124] width 15 height 15
checkbox input "true"
click at [294, 100] on input "ILHAS DO CARIBE II" at bounding box center [293, 101] width 15 height 15
checkbox input "false"
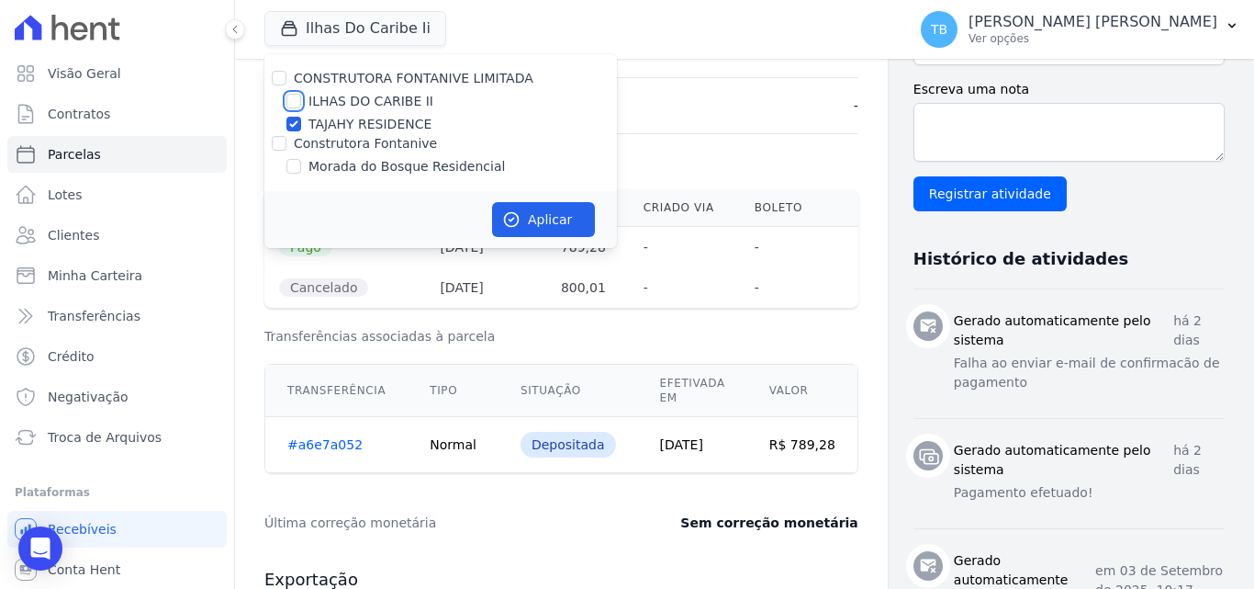
checkbox input "false"
click at [522, 213] on button "Aplicar" at bounding box center [543, 219] width 103 height 35
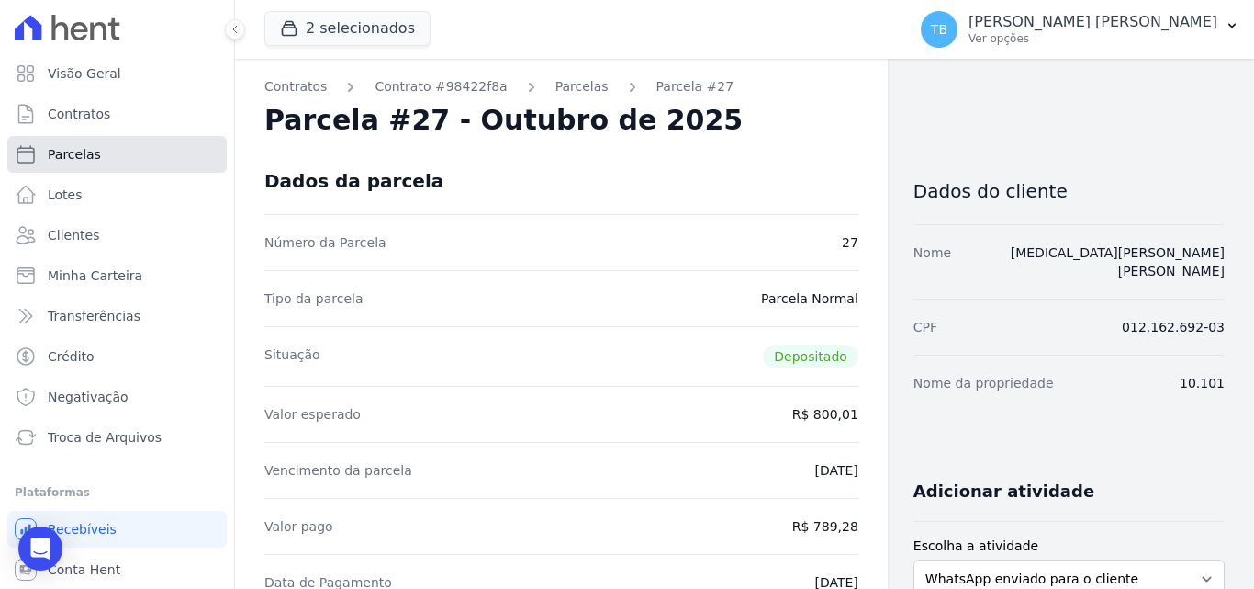
click at [121, 151] on link "Parcelas" at bounding box center [116, 154] width 219 height 37
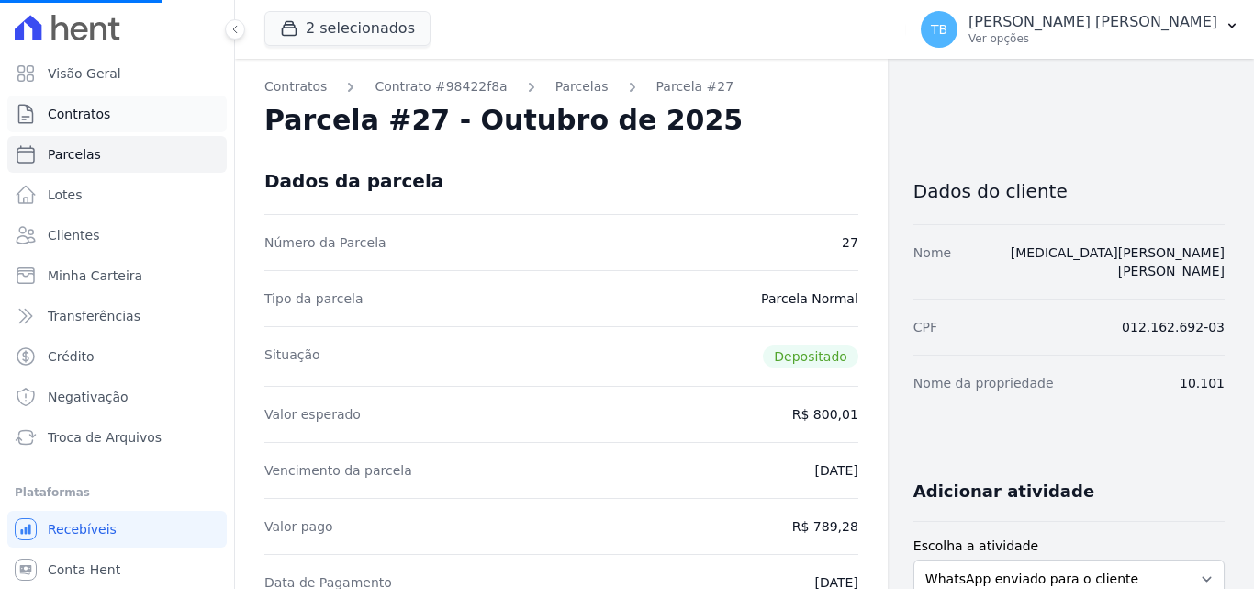
select select
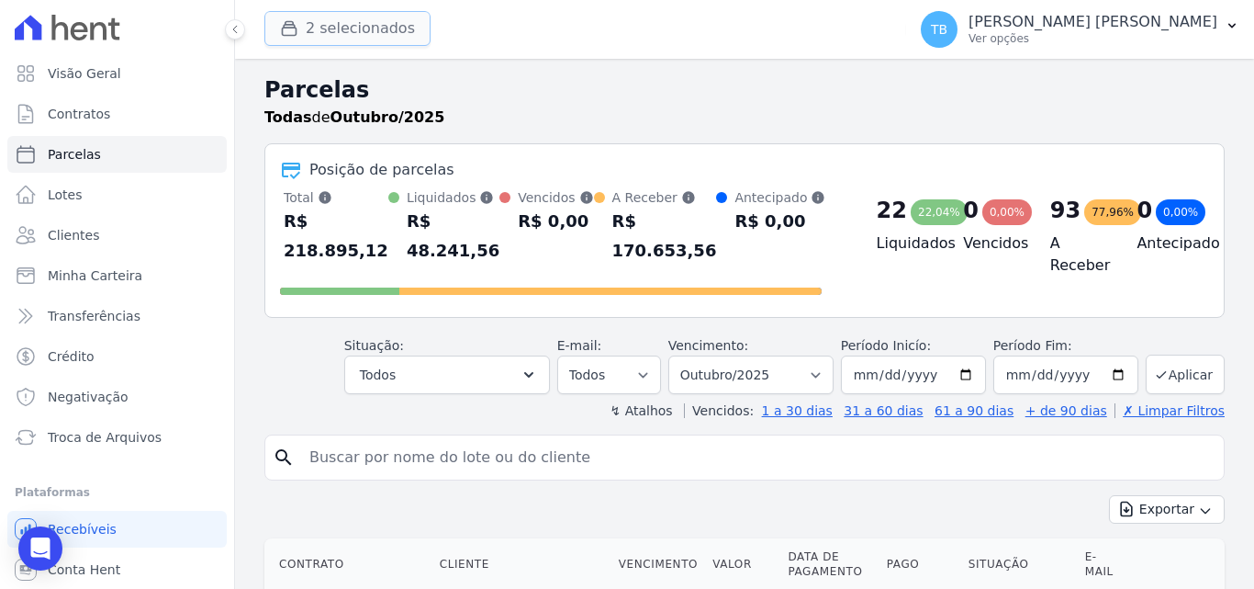
click at [353, 34] on button "2 selecionados" at bounding box center [347, 28] width 166 height 35
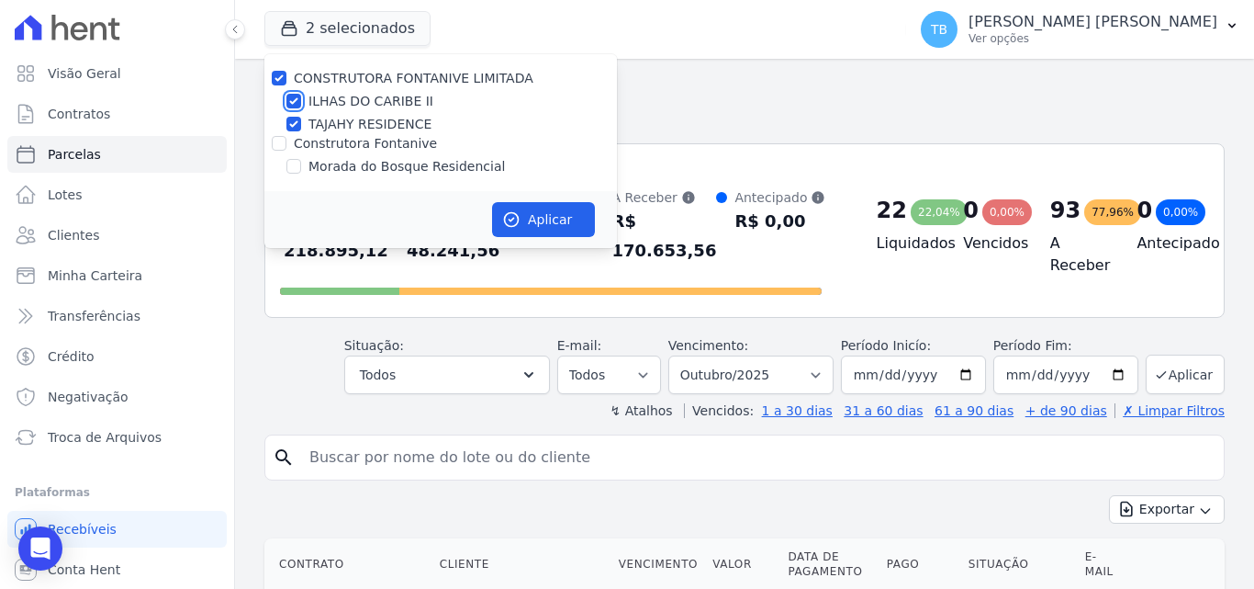
click at [296, 96] on input "ILHAS DO CARIBE II" at bounding box center [293, 101] width 15 height 15
checkbox input "false"
click at [537, 219] on button "Aplicar" at bounding box center [543, 219] width 103 height 35
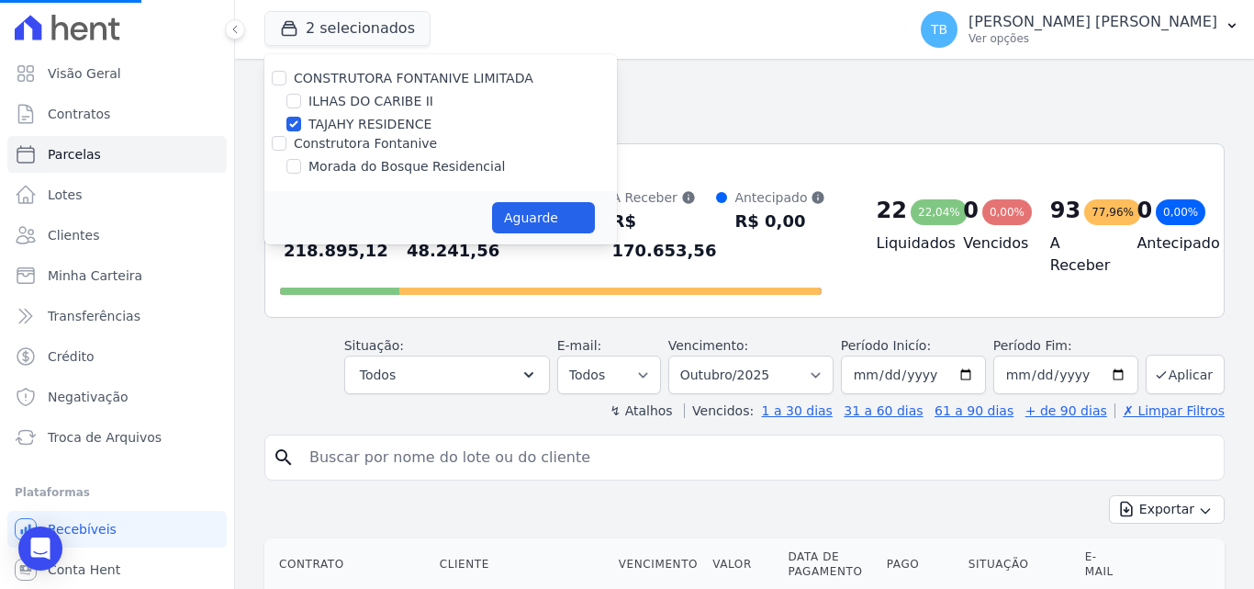
click at [398, 448] on input "search" at bounding box center [757, 457] width 918 height 37
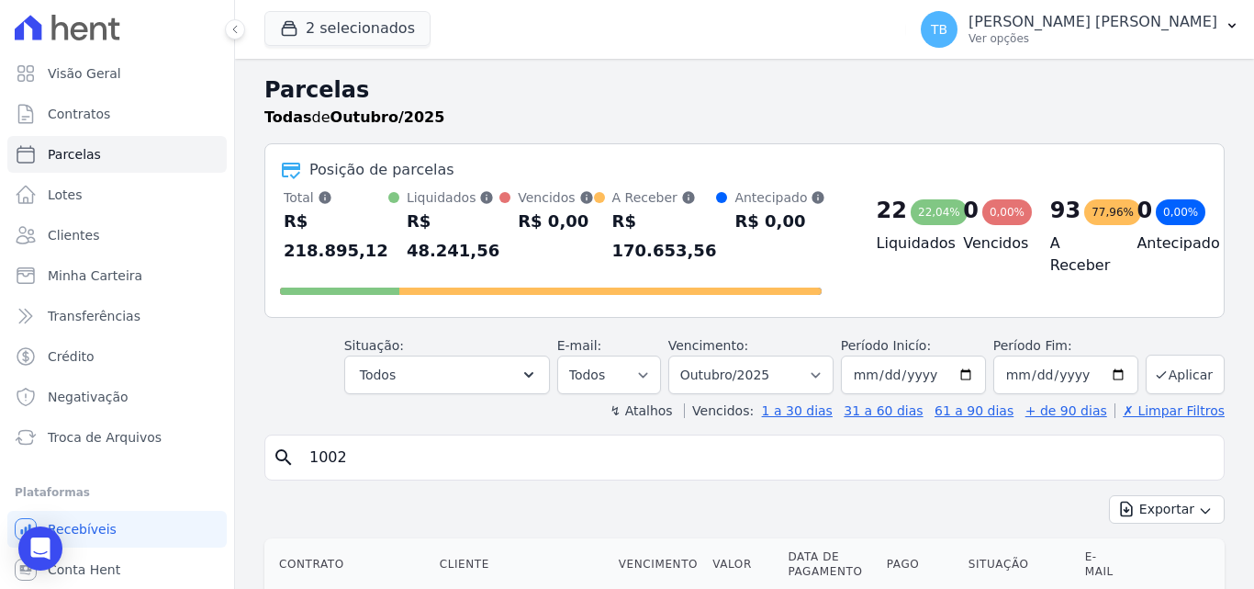
type input "1002"
select select
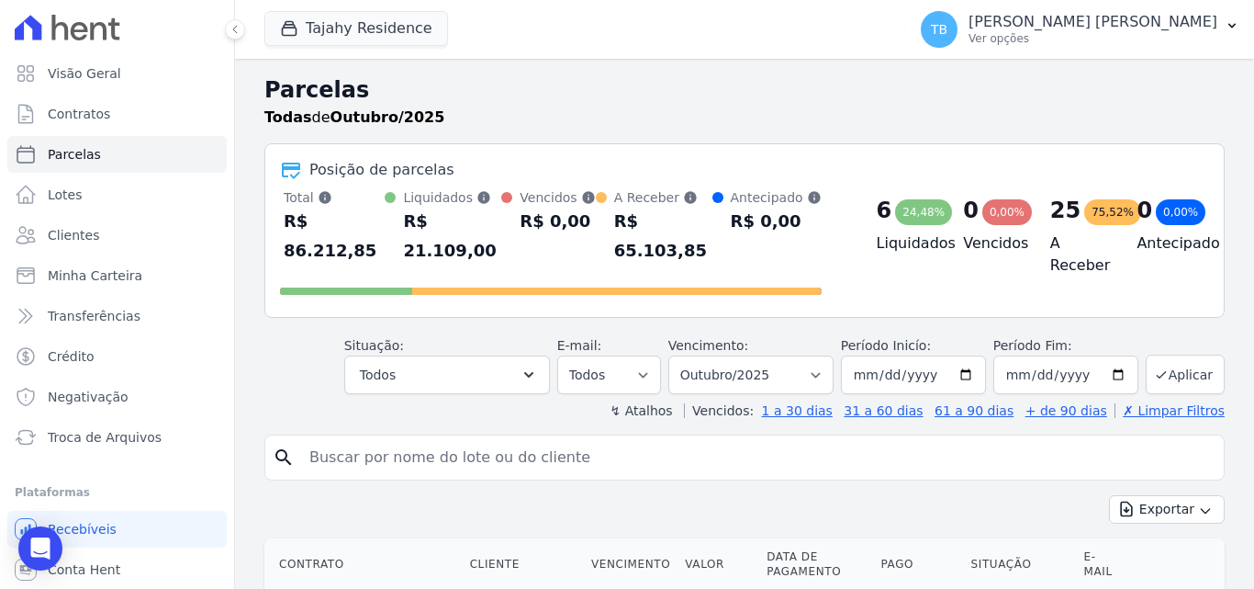
click at [342, 443] on input "search" at bounding box center [757, 457] width 918 height 37
click at [127, 115] on link "Contratos" at bounding box center [116, 113] width 219 height 37
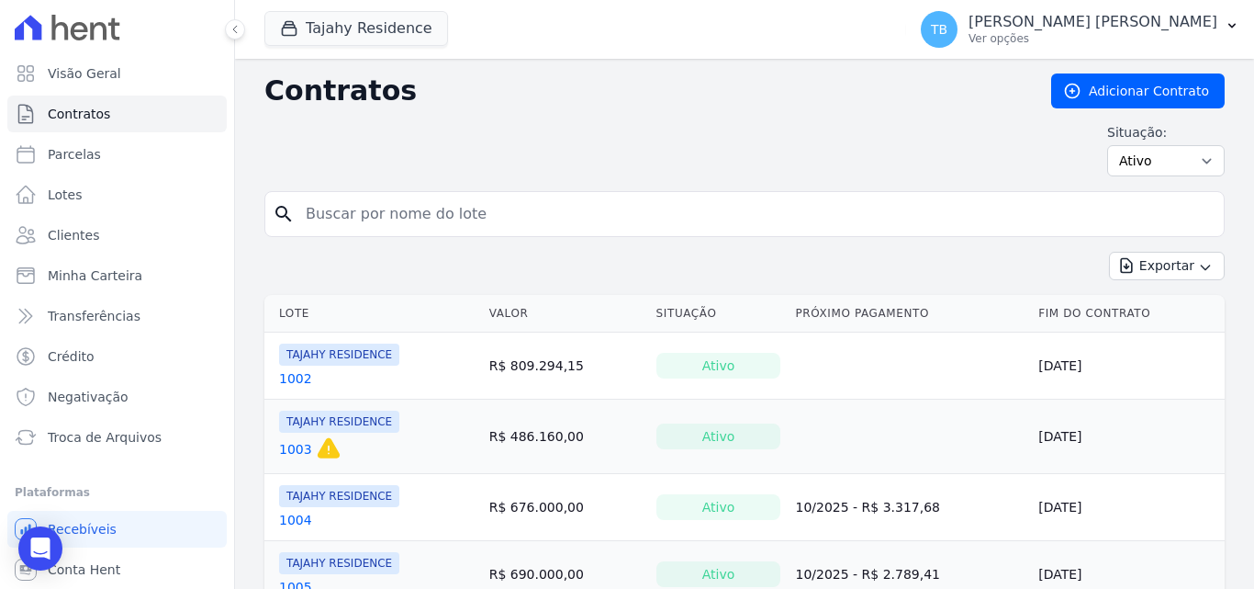
click at [398, 205] on input "search" at bounding box center [756, 214] width 922 height 37
type input "1002"
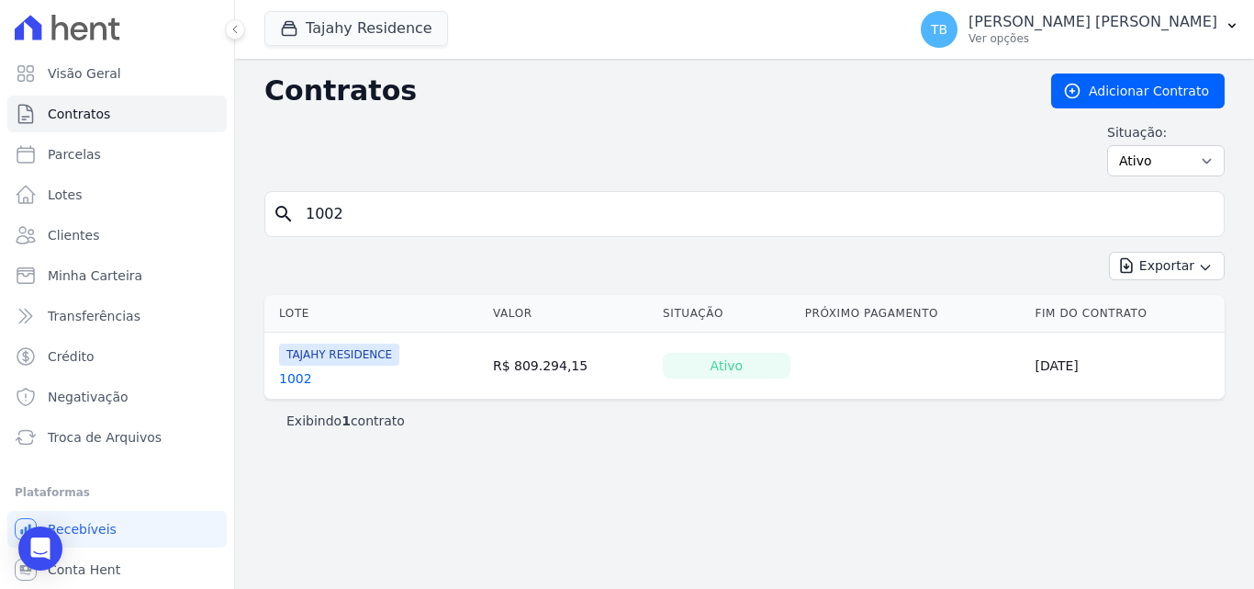
click at [293, 380] on link "1002" at bounding box center [295, 378] width 33 height 18
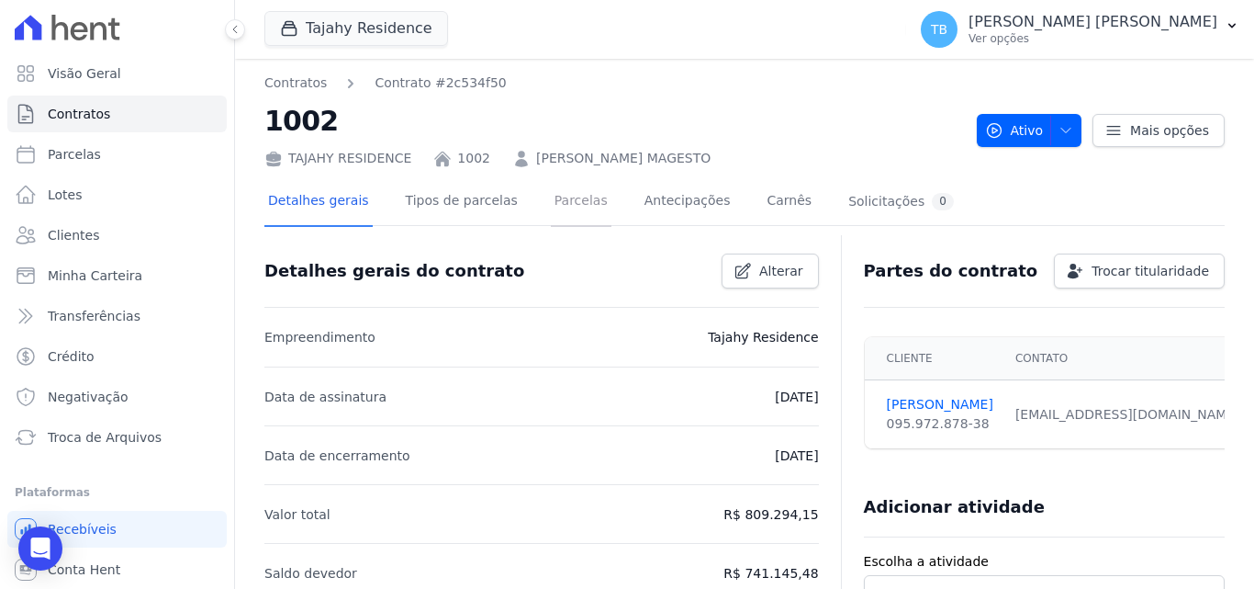
click at [559, 195] on link "Parcelas" at bounding box center [581, 202] width 61 height 49
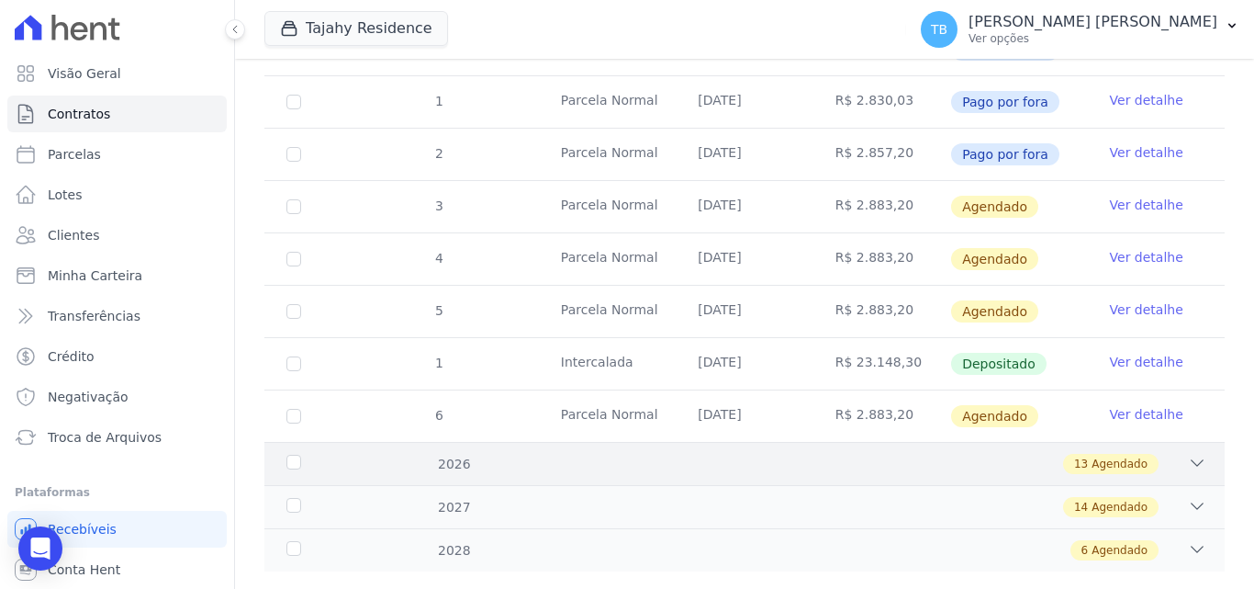
scroll to position [506, 0]
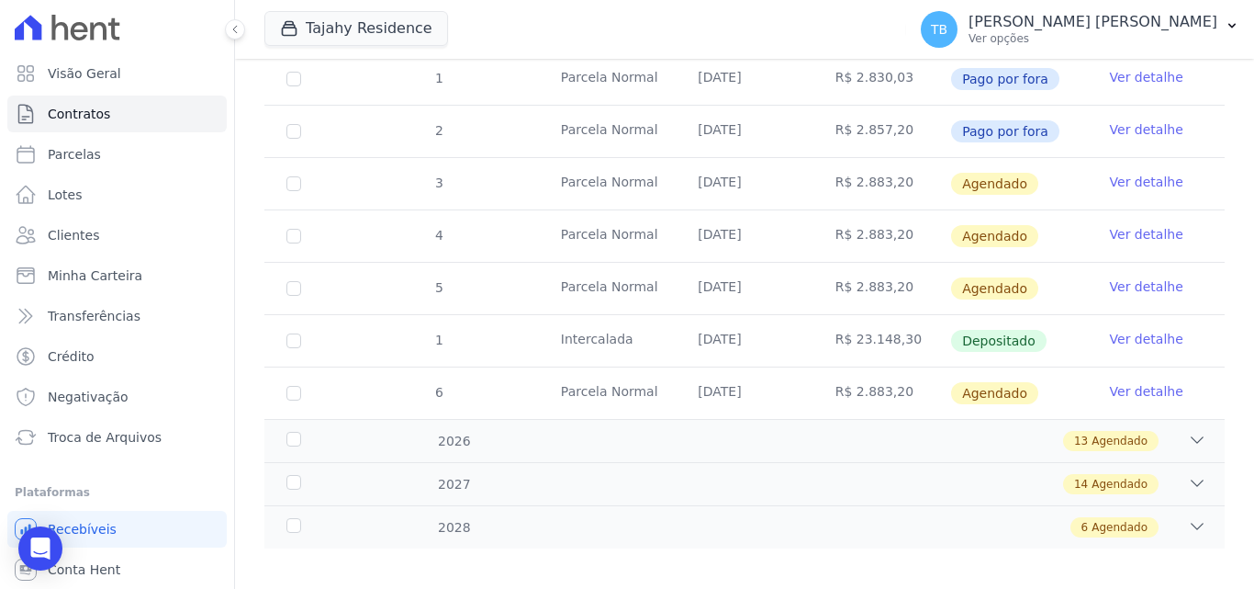
click at [1110, 330] on link "Ver detalhe" at bounding box center [1146, 339] width 73 height 18
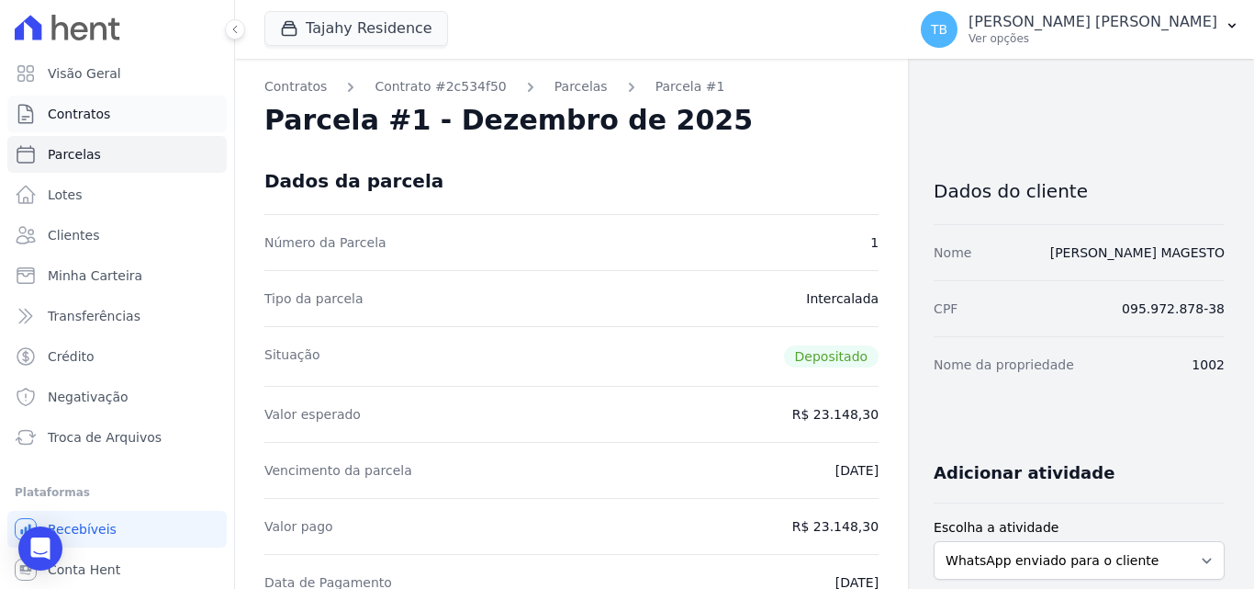
click at [124, 115] on link "Contratos" at bounding box center [116, 113] width 219 height 37
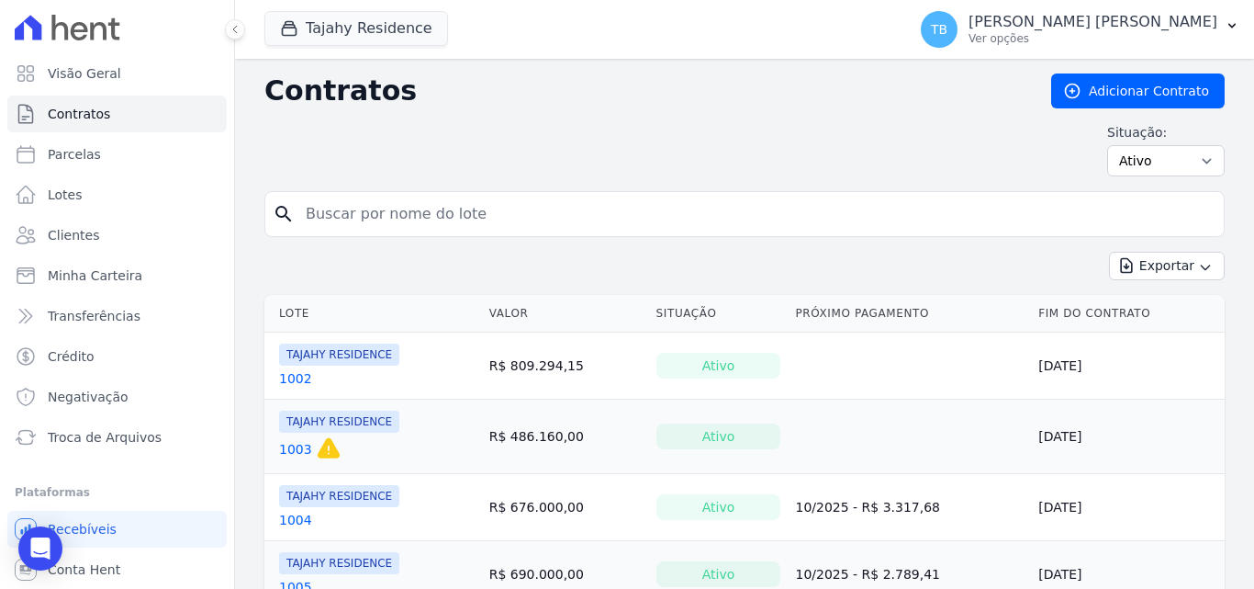
click at [358, 221] on input "search" at bounding box center [756, 214] width 922 height 37
type input "1904"
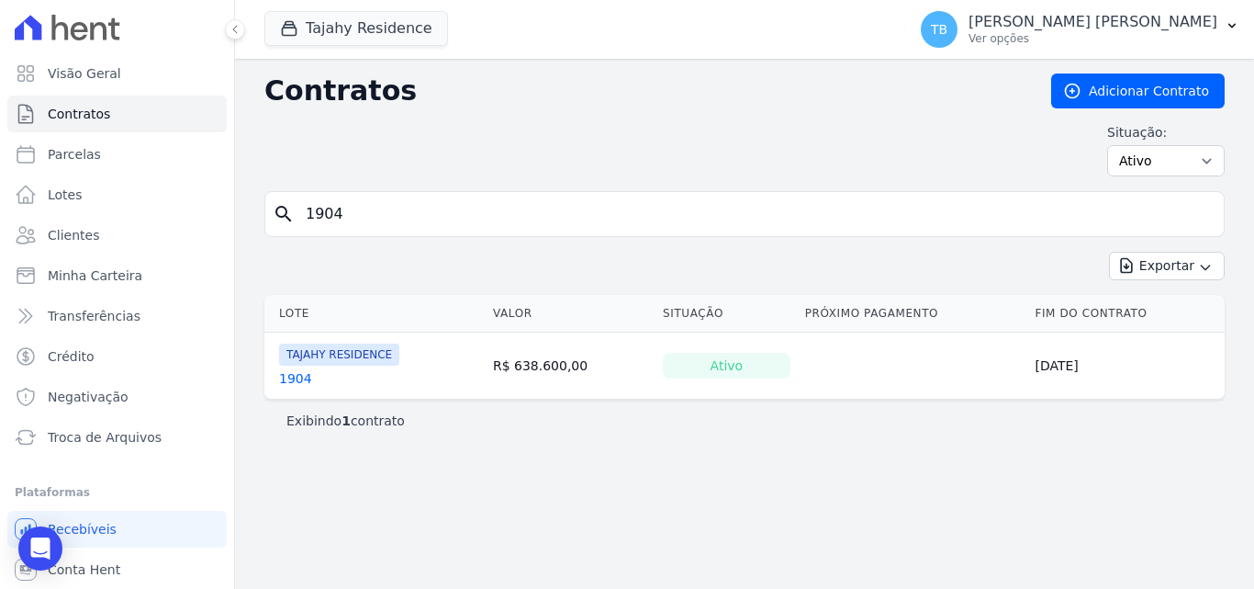
click at [292, 378] on link "1904" at bounding box center [295, 378] width 33 height 18
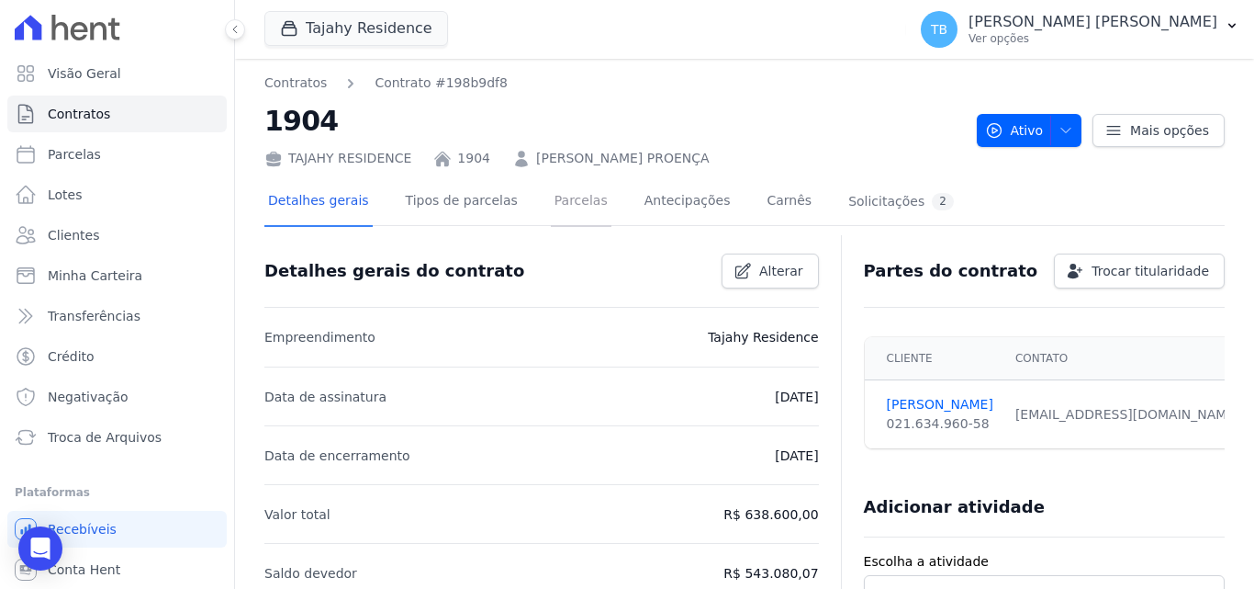
click at [551, 203] on link "Parcelas" at bounding box center [581, 202] width 61 height 49
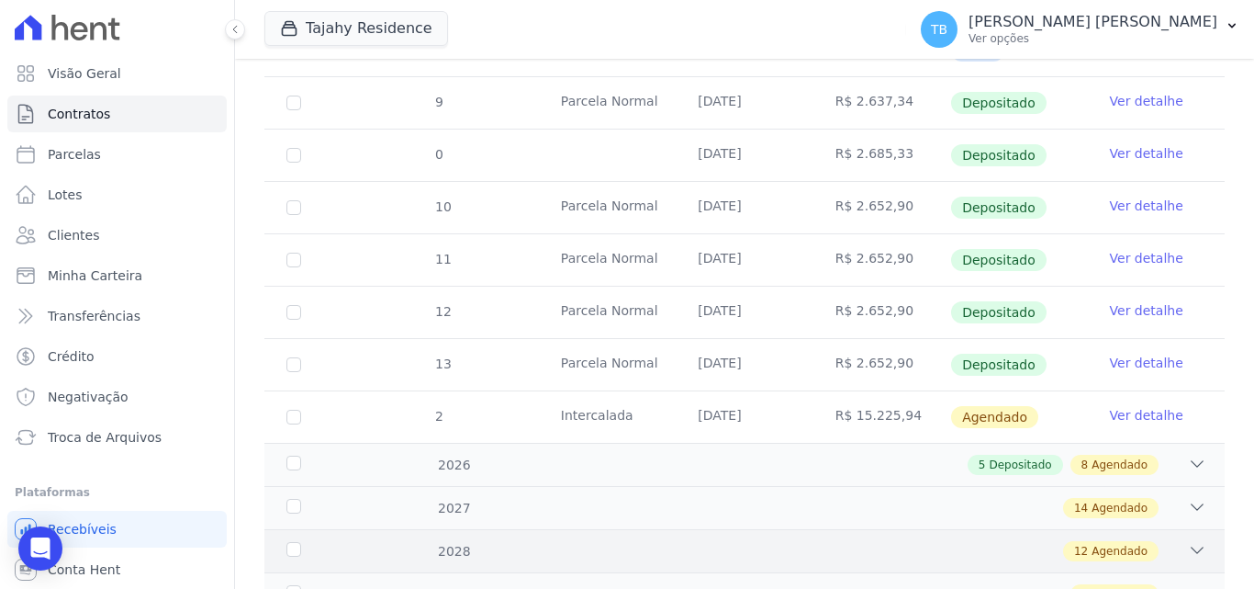
scroll to position [876, 0]
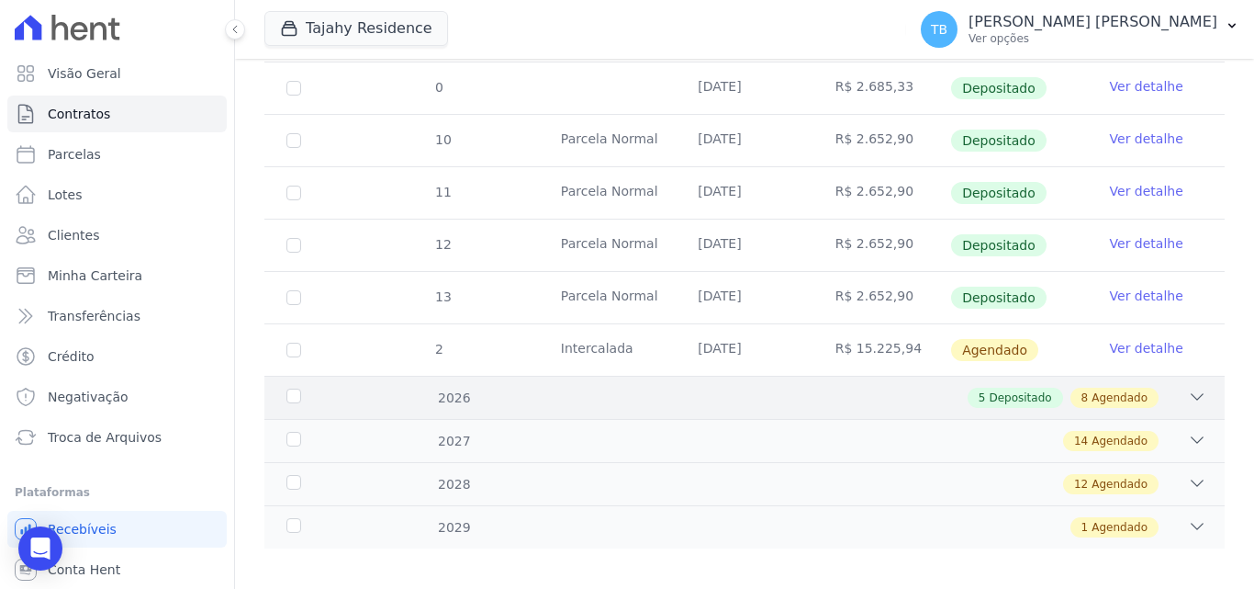
click at [534, 387] on div "5 Depositado 8 Agendado" at bounding box center [791, 397] width 830 height 20
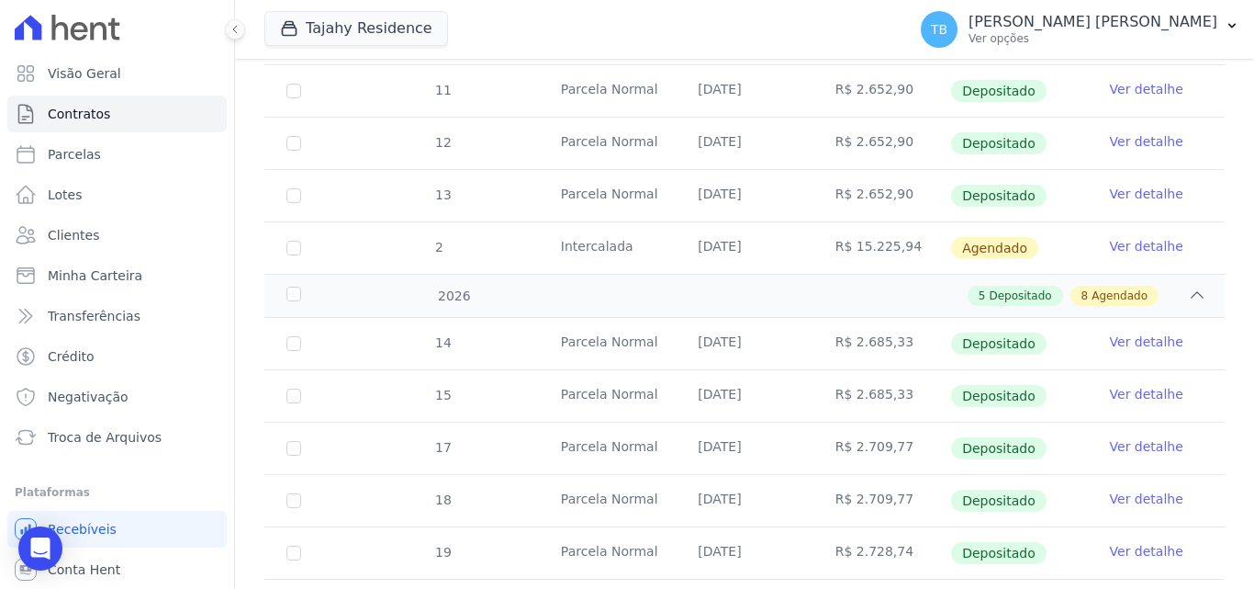
scroll to position [1151, 0]
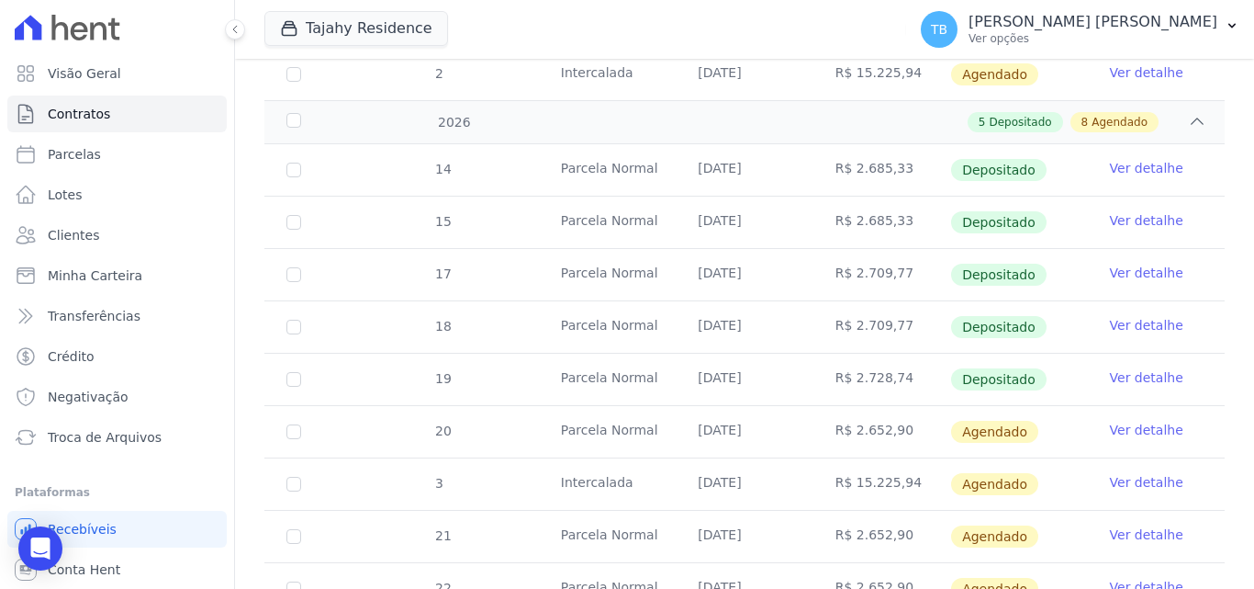
click at [1118, 264] on link "Ver detalhe" at bounding box center [1146, 273] width 73 height 18
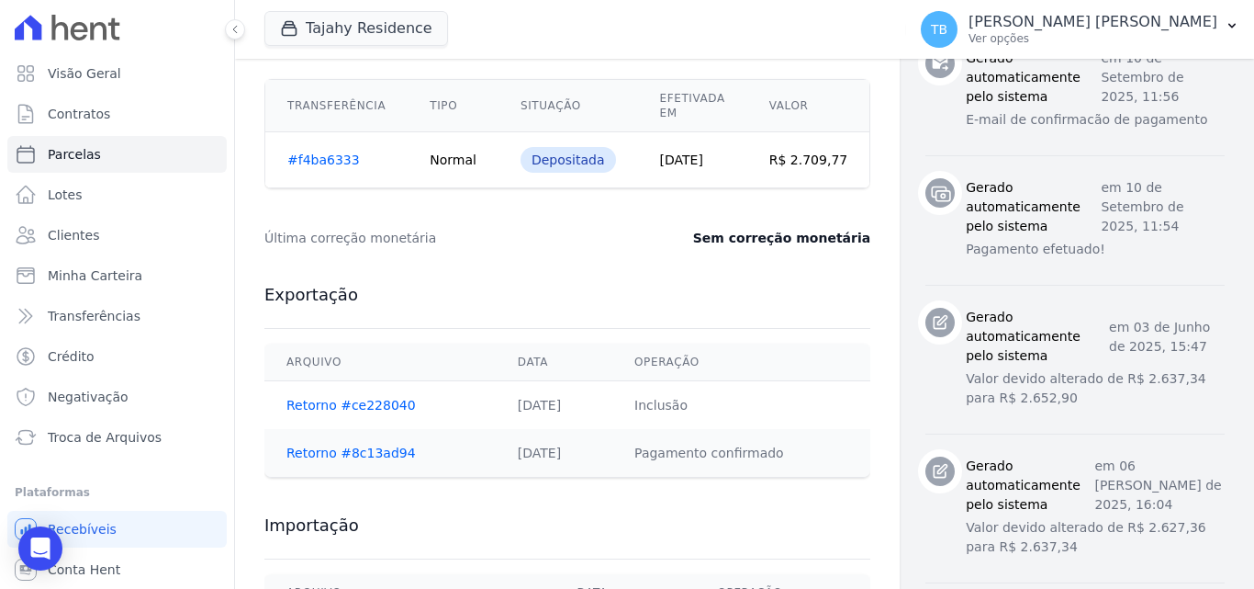
scroll to position [808, 0]
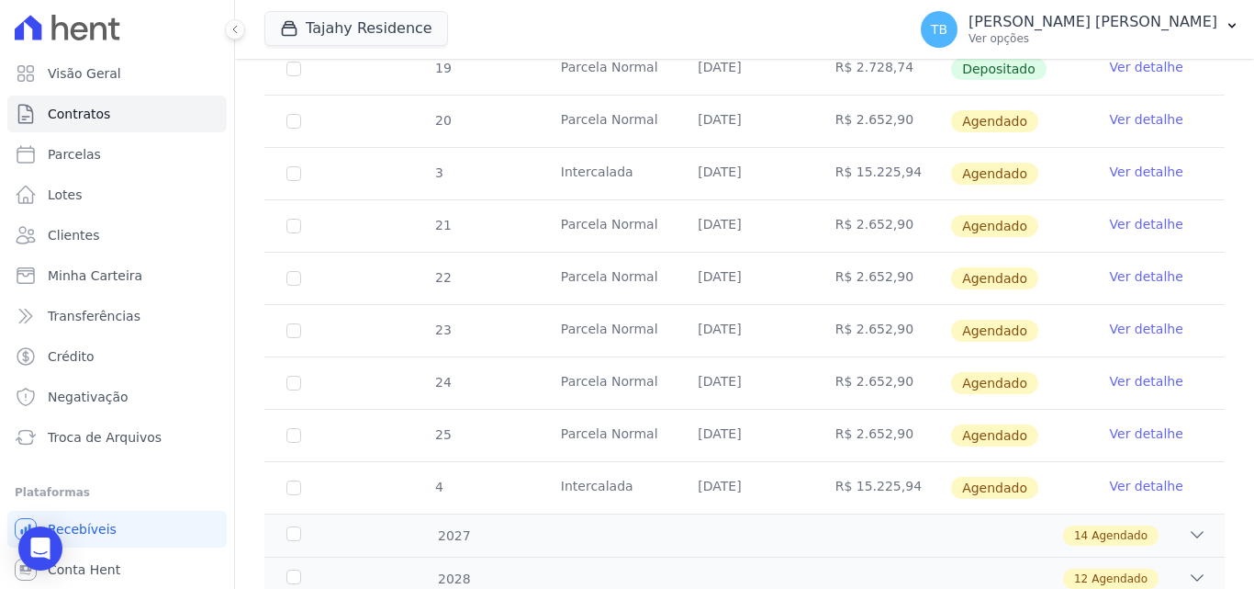
scroll to position [1373, 0]
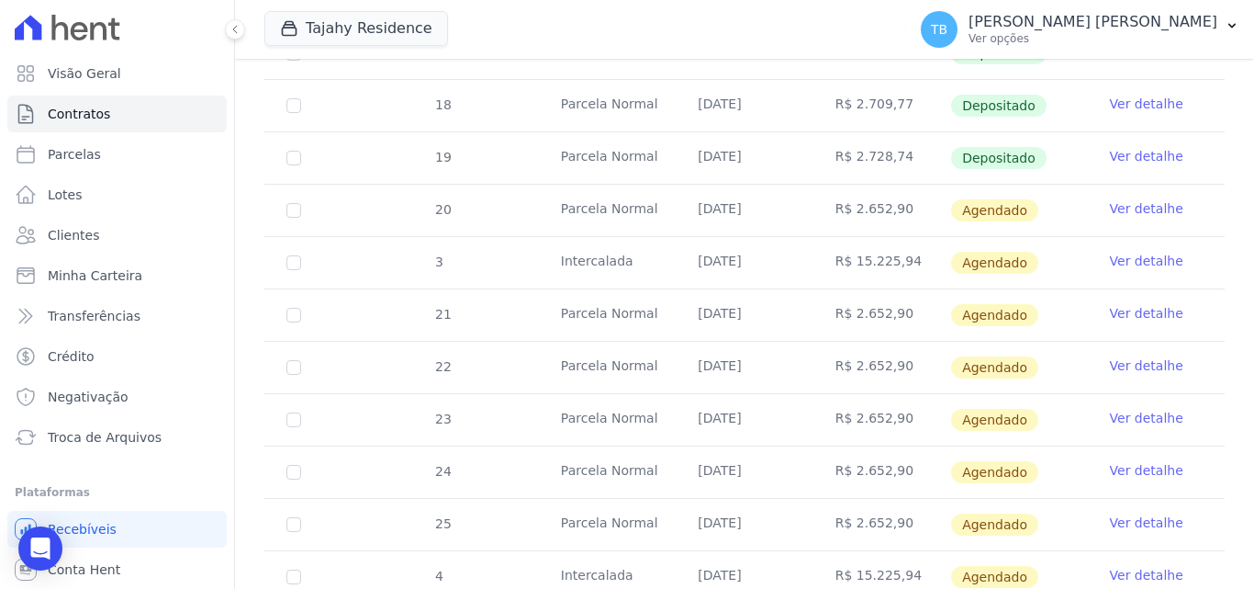
click at [1111, 147] on link "Ver detalhe" at bounding box center [1146, 156] width 73 height 18
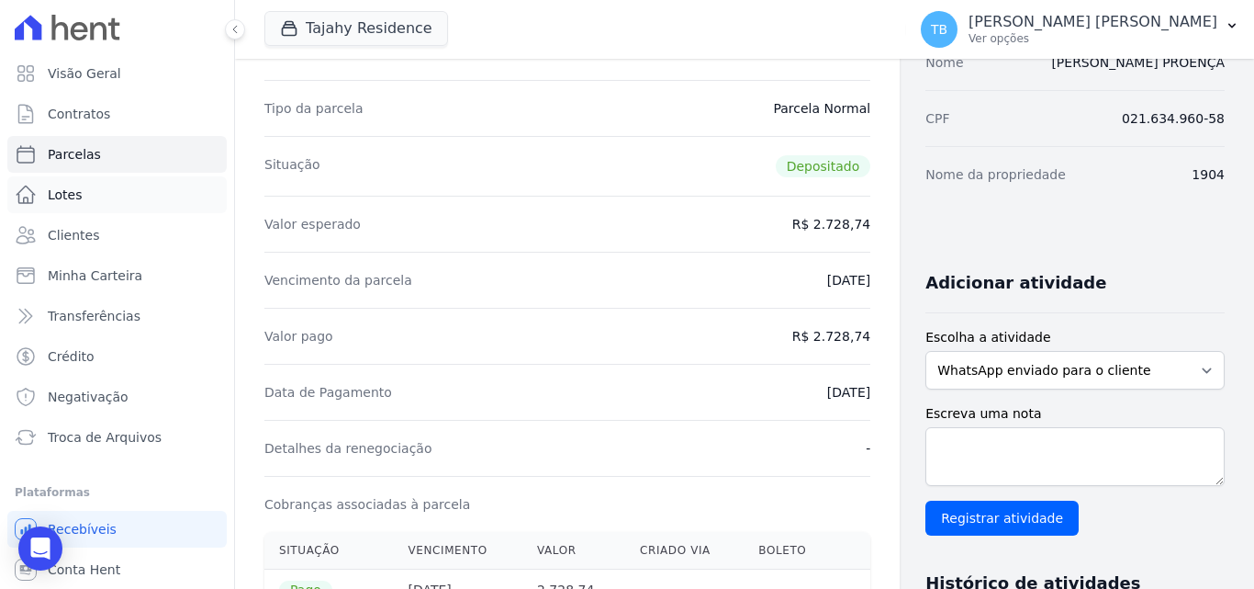
scroll to position [184, 0]
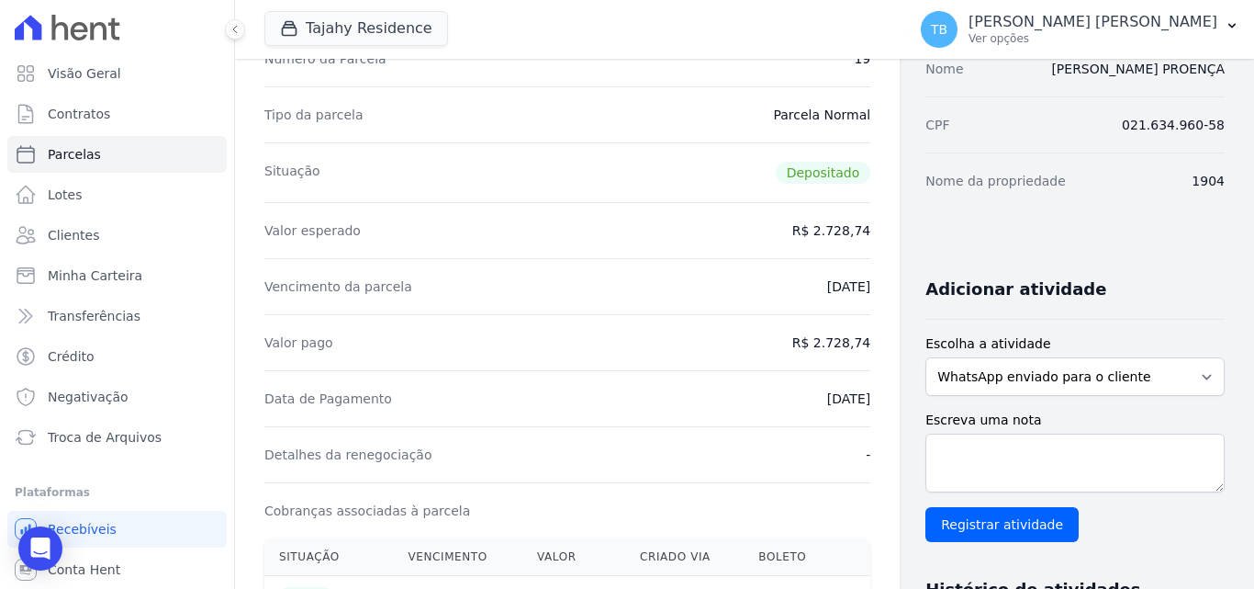
click at [136, 92] on ul "Visão Geral Contratos [GEOGRAPHIC_DATA] Lotes Clientes Minha Carteira Transferê…" at bounding box center [116, 255] width 219 height 400
click at [127, 110] on link "Contratos" at bounding box center [116, 113] width 219 height 37
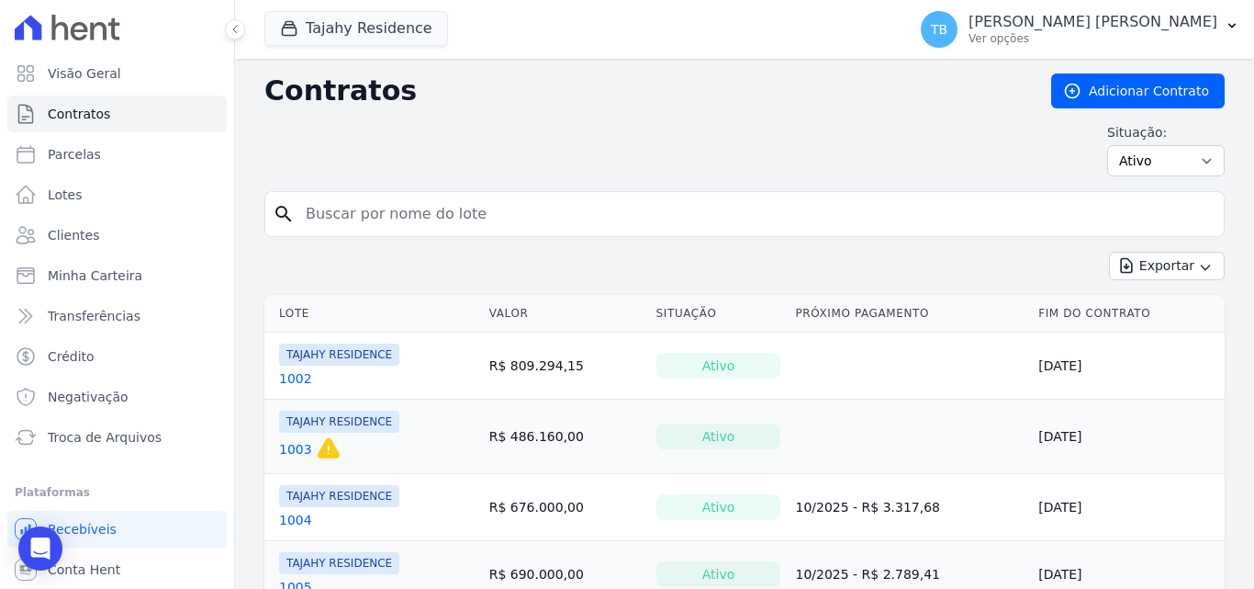
click at [441, 214] on input "search" at bounding box center [756, 214] width 922 height 37
type input "18033"
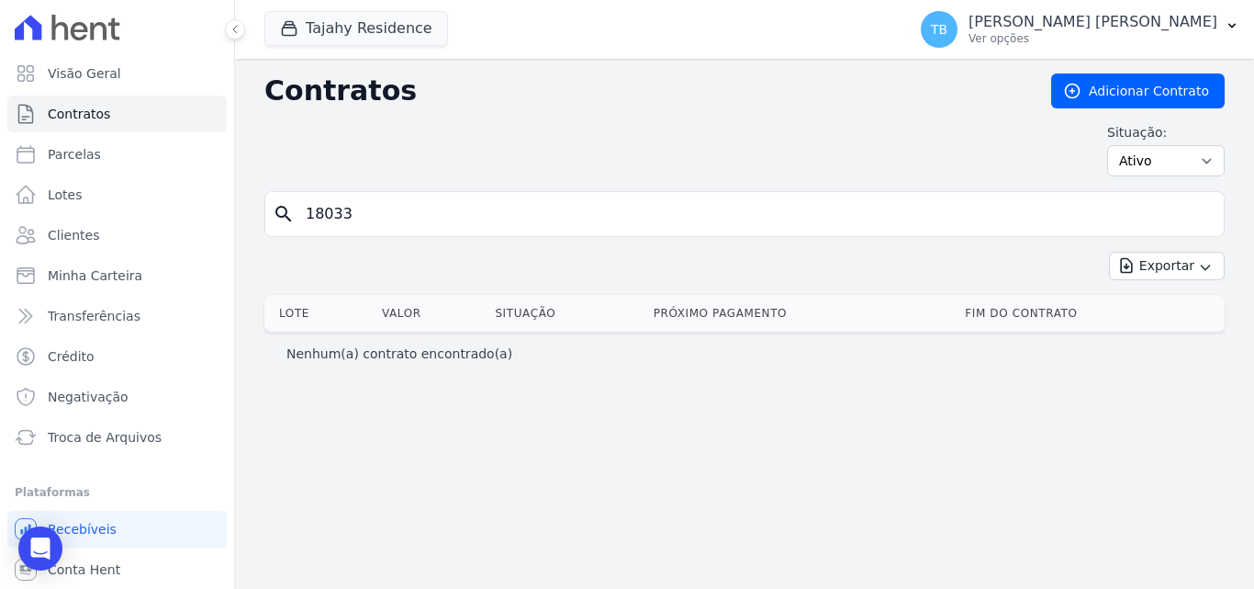
drag, startPoint x: 353, startPoint y: 214, endPoint x: 380, endPoint y: 197, distance: 32.1
click at [354, 214] on input "18033" at bounding box center [756, 214] width 922 height 37
type input "1803"
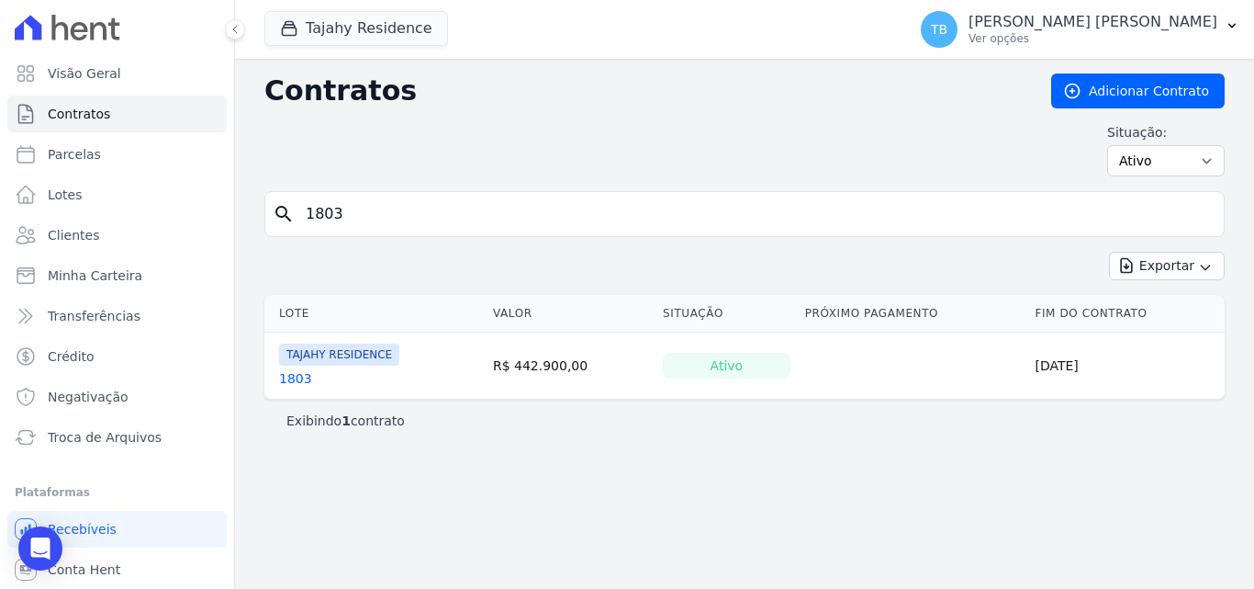
click at [290, 381] on link "1803" at bounding box center [295, 378] width 33 height 18
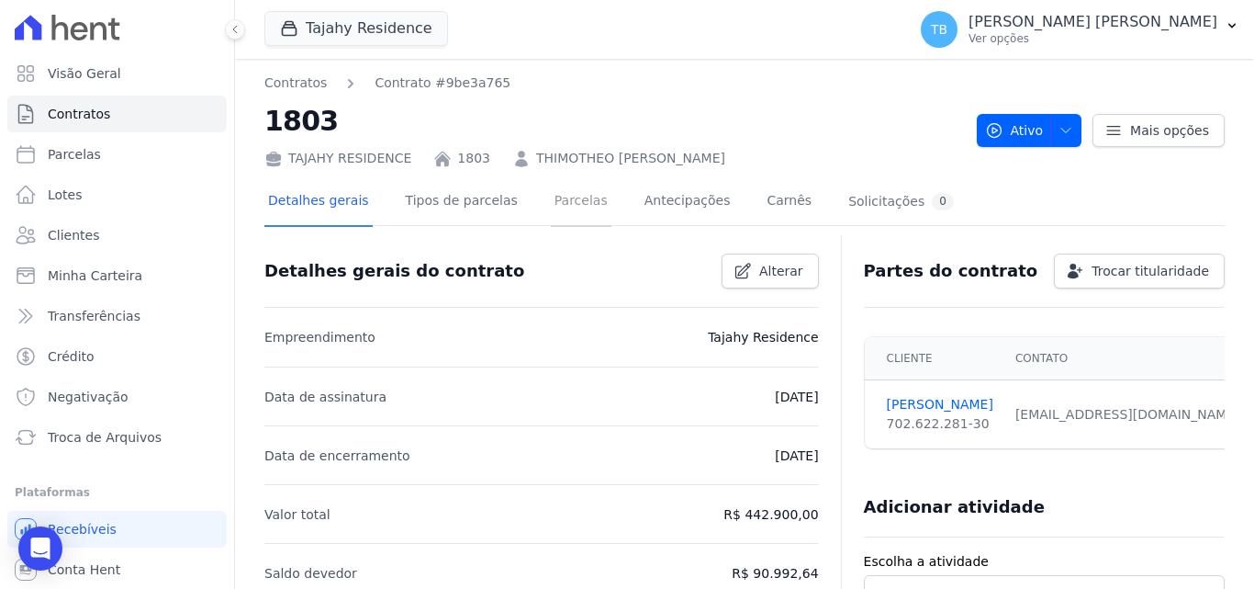
click at [576, 196] on link "Parcelas" at bounding box center [581, 202] width 61 height 49
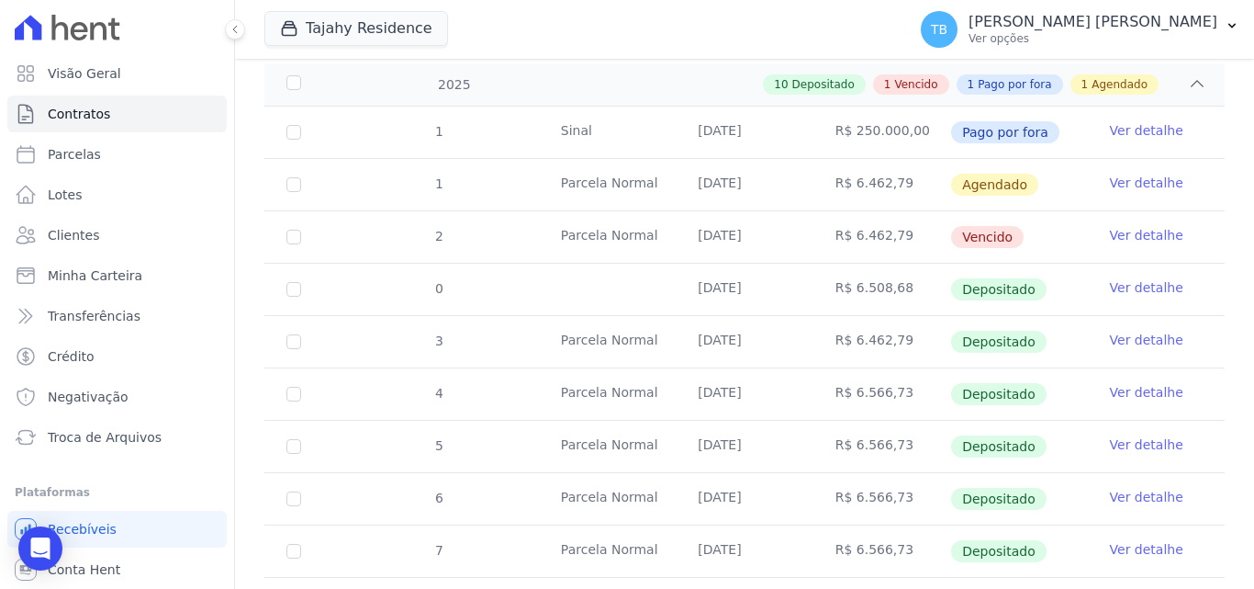
scroll to position [184, 0]
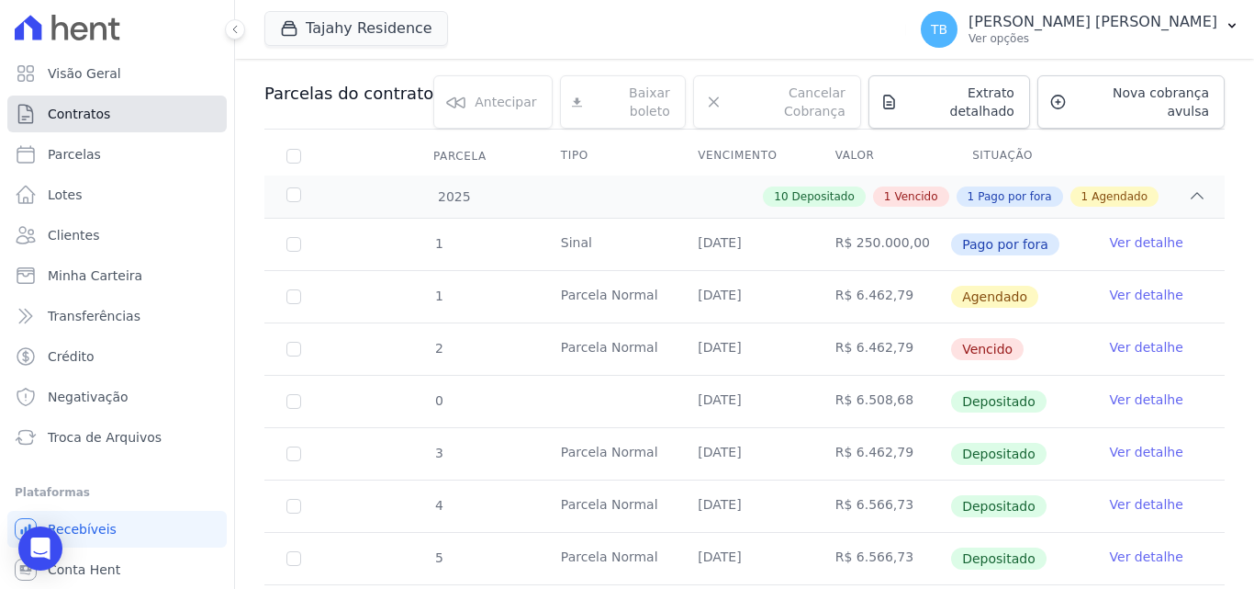
click at [142, 113] on link "Contratos" at bounding box center [116, 113] width 219 height 37
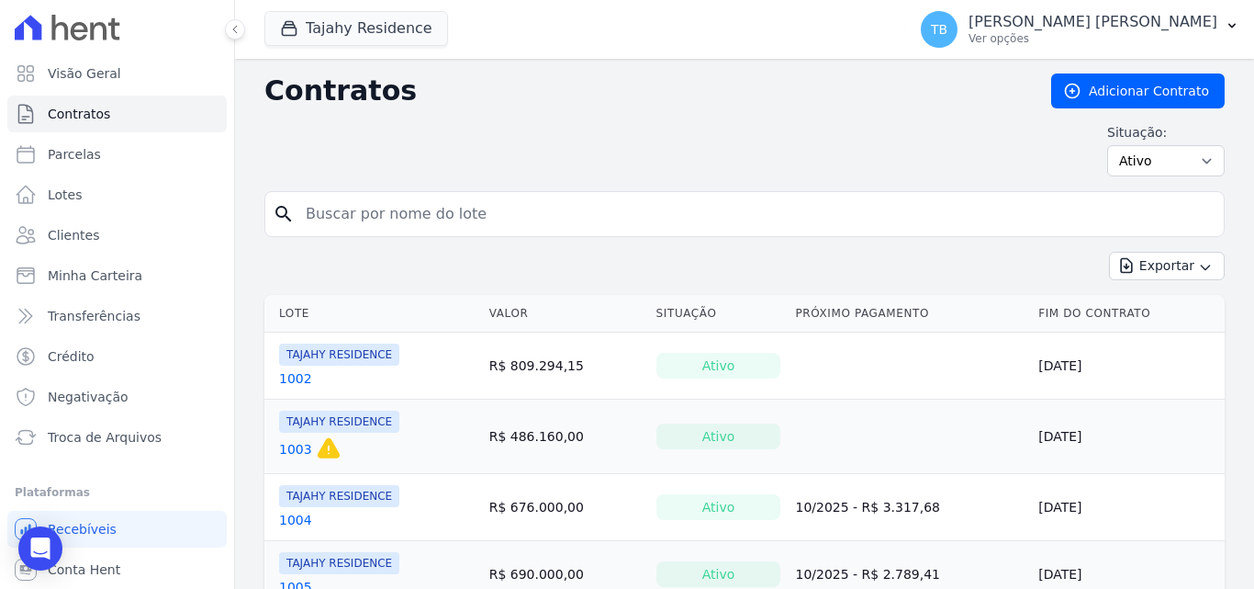
click at [365, 205] on input "search" at bounding box center [756, 214] width 922 height 37
type input "1803"
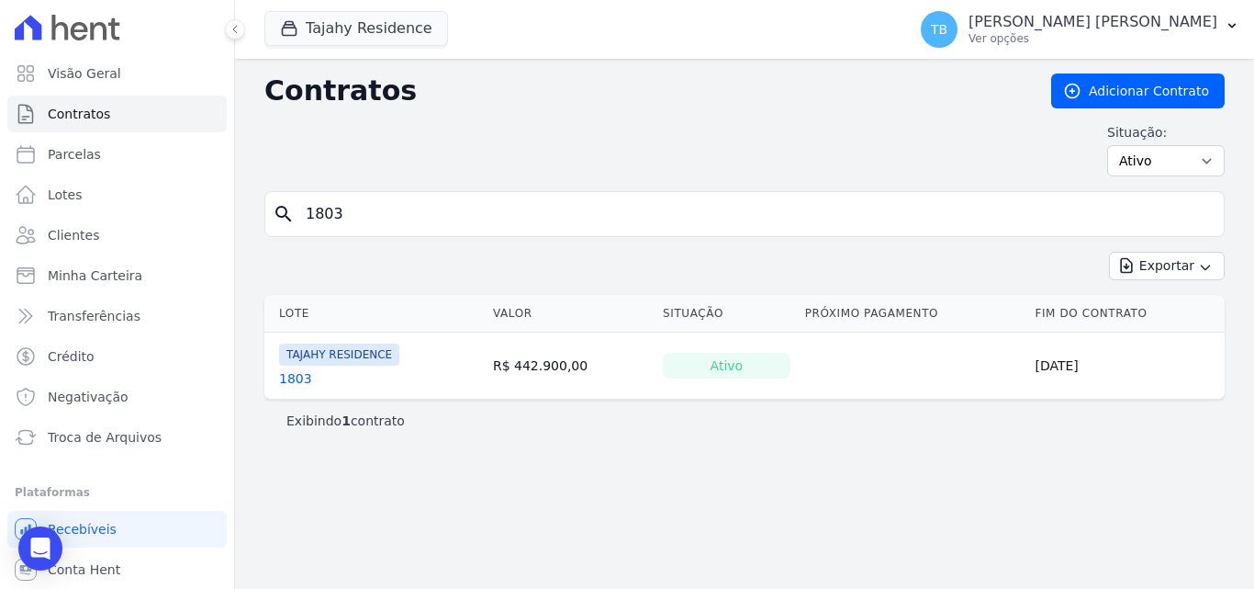
click at [284, 378] on link "1803" at bounding box center [295, 378] width 33 height 18
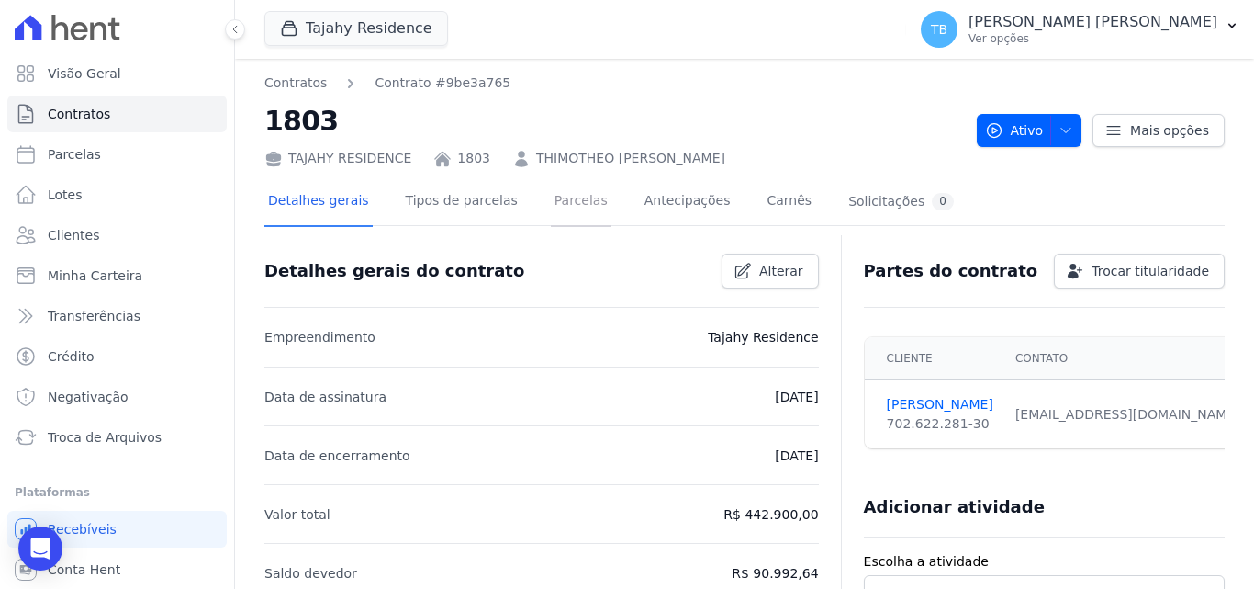
click at [554, 205] on link "Parcelas" at bounding box center [581, 202] width 61 height 49
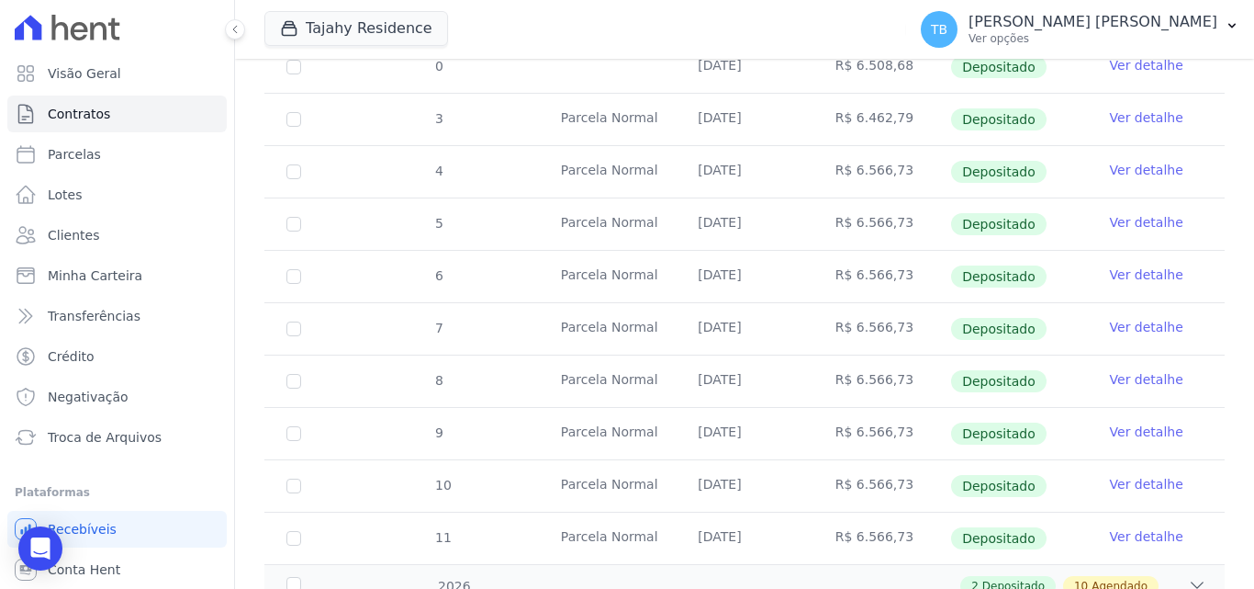
scroll to position [620, 0]
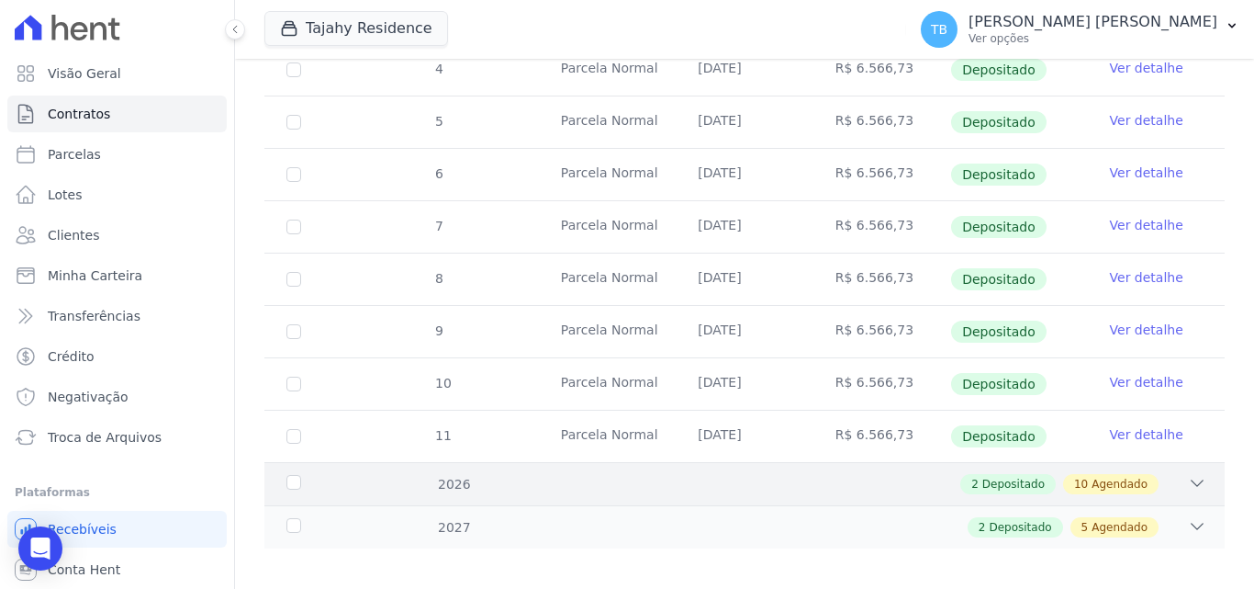
click at [446, 474] on div "2 Depositado 10 Agendado" at bounding box center [791, 484] width 830 height 20
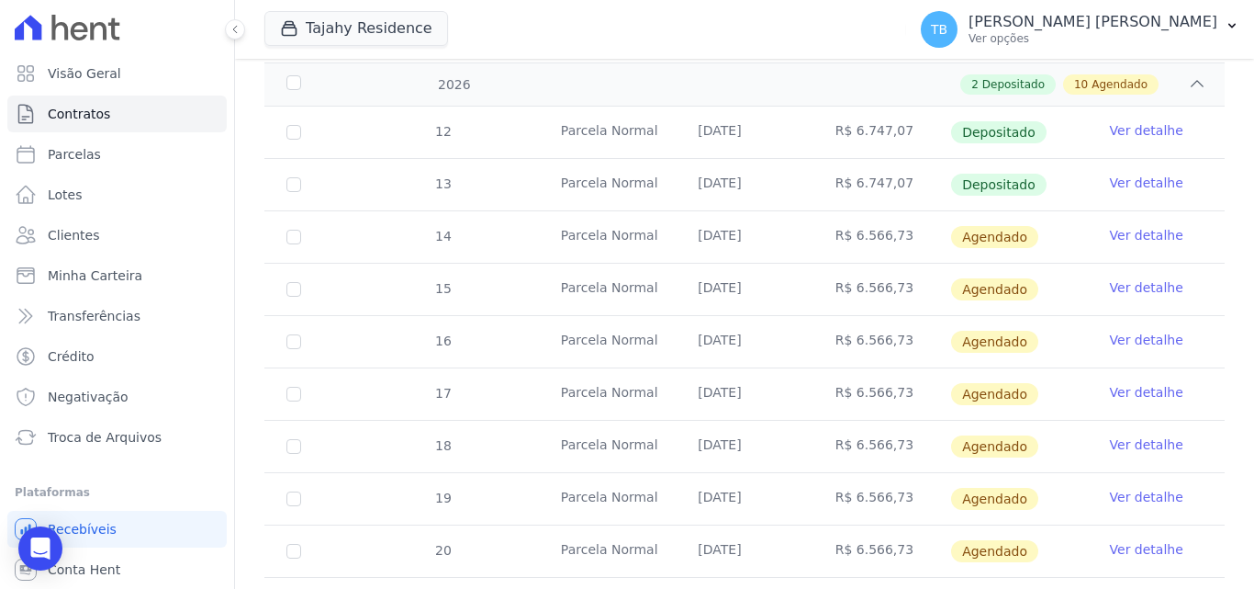
scroll to position [987, 0]
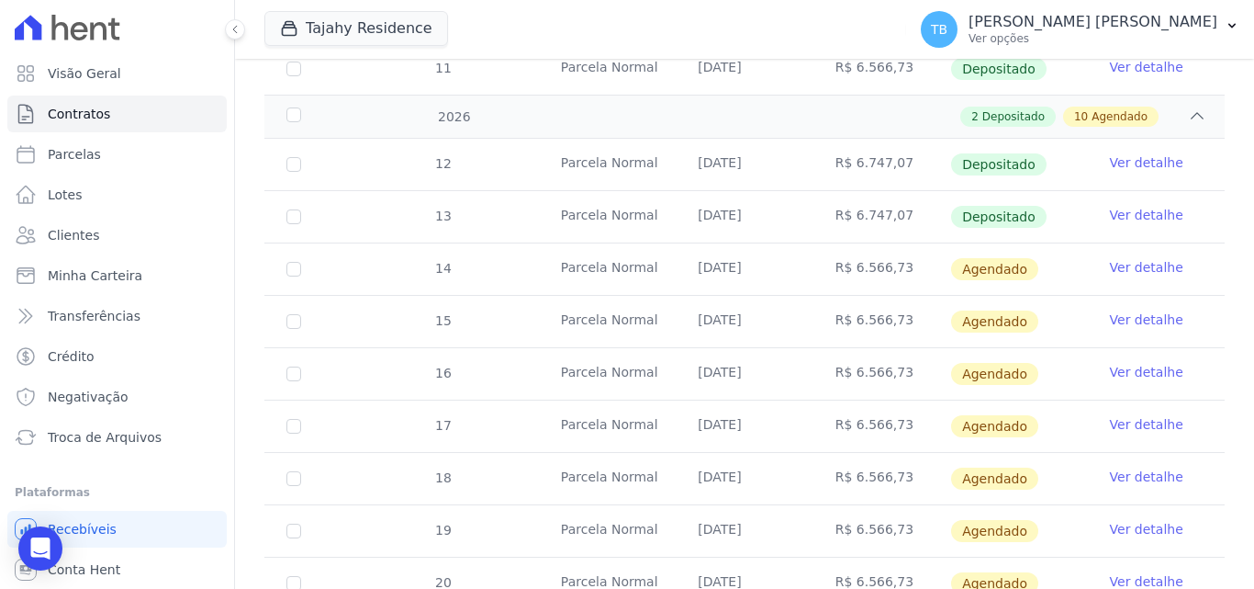
click at [1122, 153] on link "Ver detalhe" at bounding box center [1146, 162] width 73 height 18
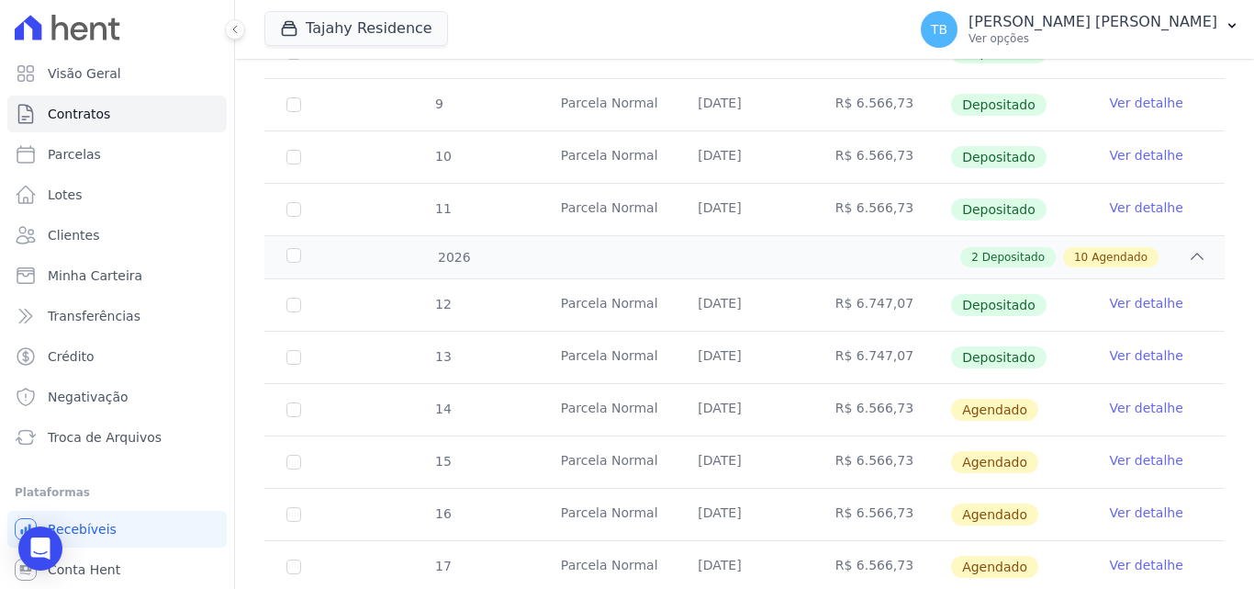
scroll to position [826, 0]
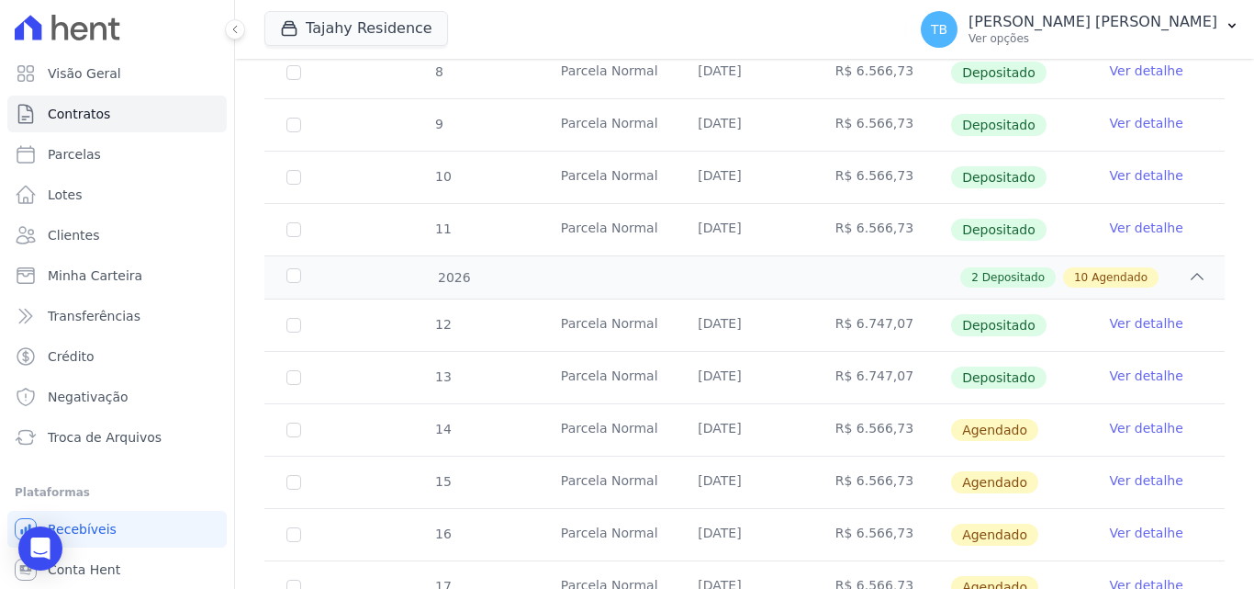
click at [1134, 366] on link "Ver detalhe" at bounding box center [1146, 375] width 73 height 18
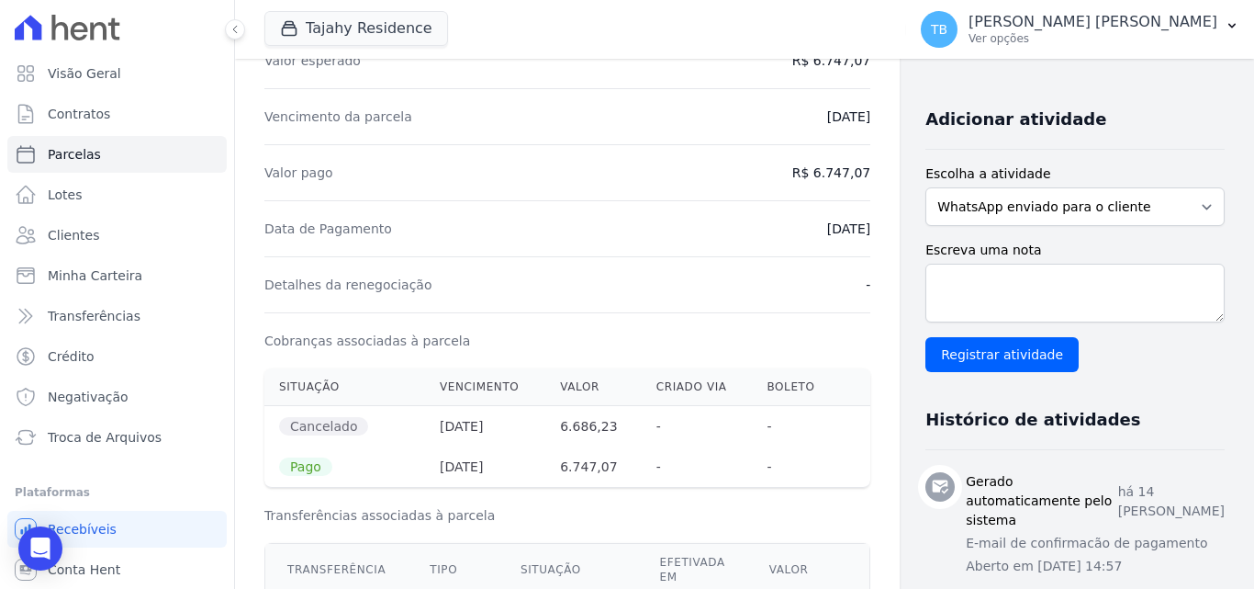
scroll to position [275, 0]
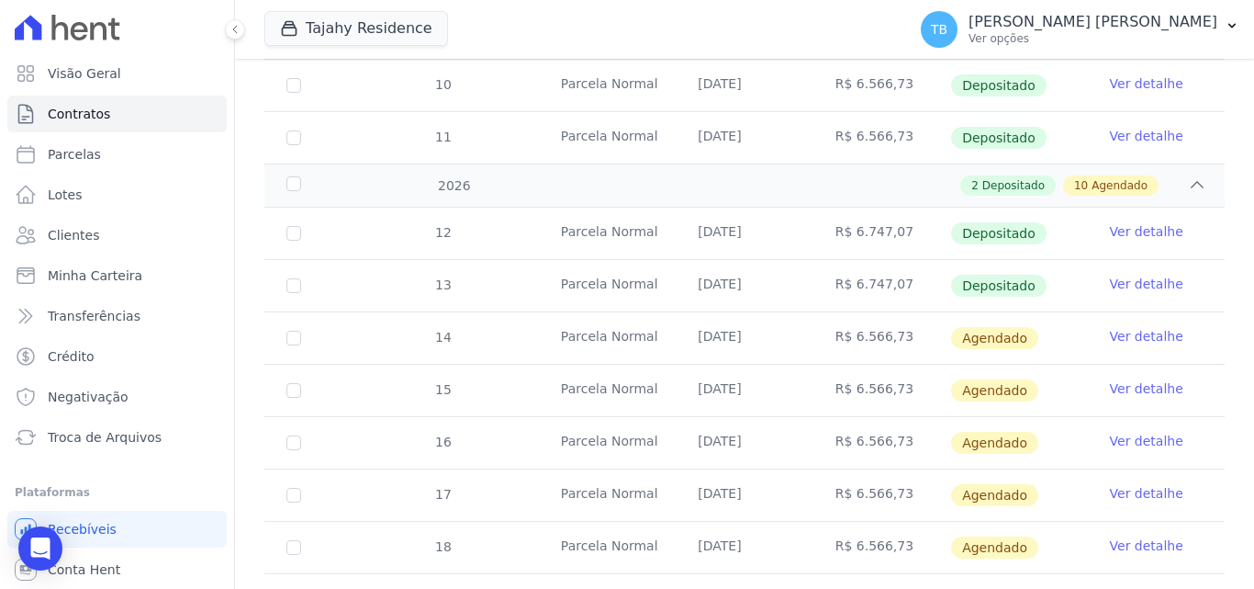
scroll to position [1248, 0]
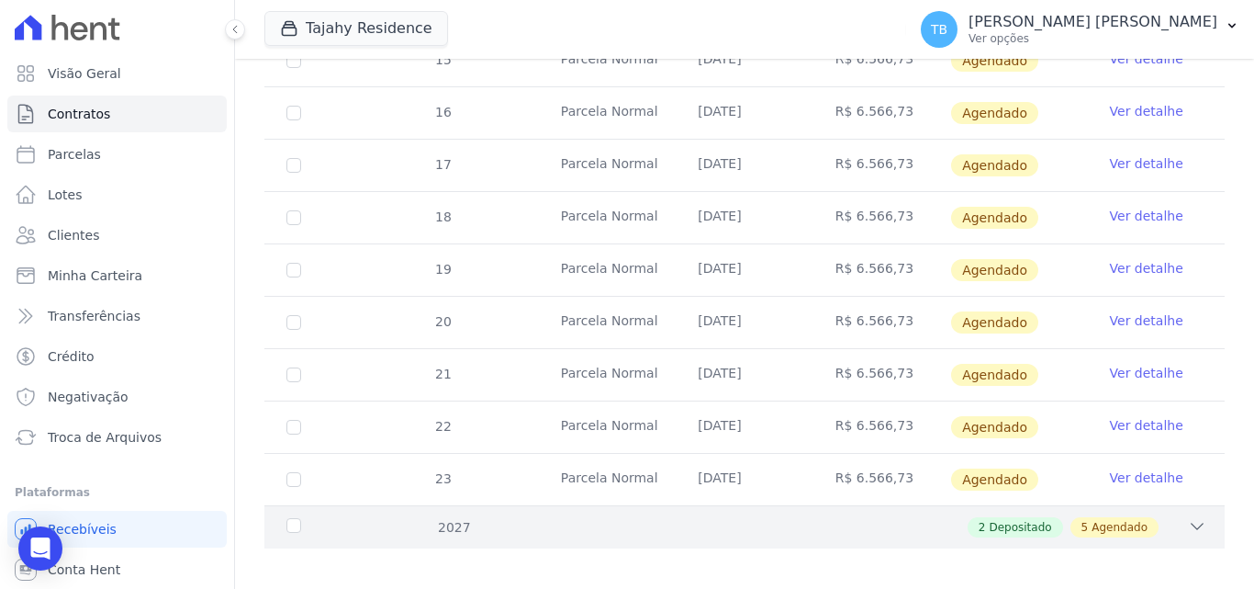
click at [454, 517] on div "2 Depositado 5 Agendado" at bounding box center [791, 527] width 830 height 20
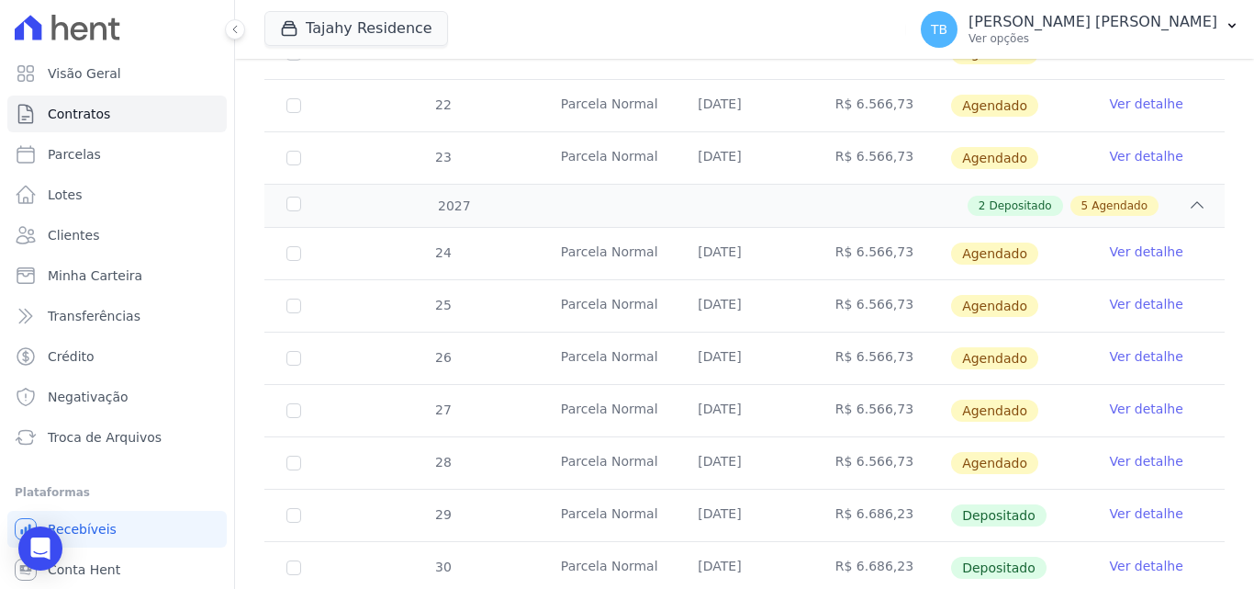
scroll to position [1614, 0]
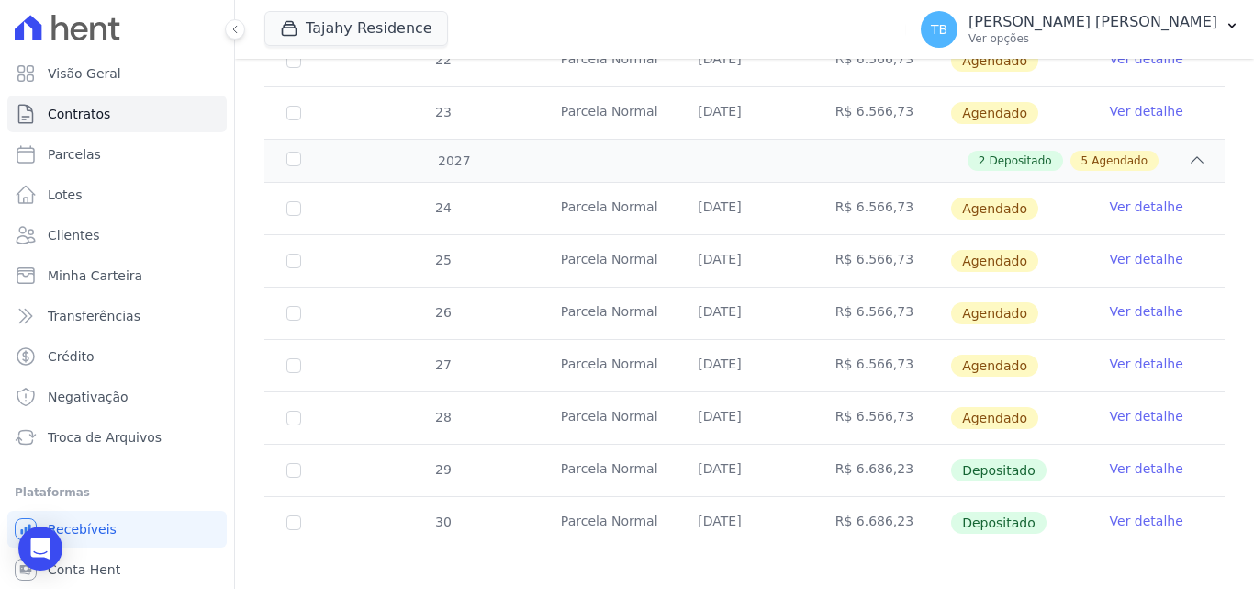
click at [1148, 459] on link "Ver detalhe" at bounding box center [1146, 468] width 73 height 18
